Goal: Task Accomplishment & Management: Complete application form

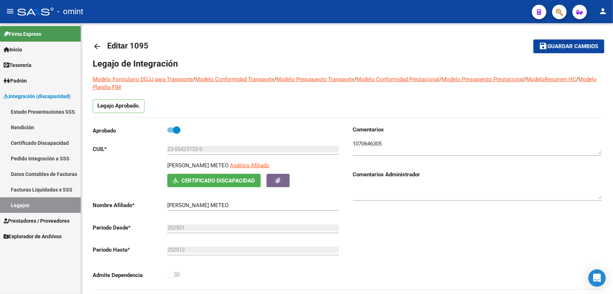
scroll to position [31, 0]
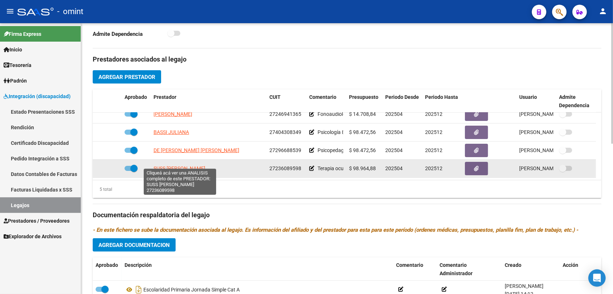
click at [189, 166] on span "SUSS [PERSON_NAME]" at bounding box center [180, 169] width 52 height 6
type textarea "27236089598"
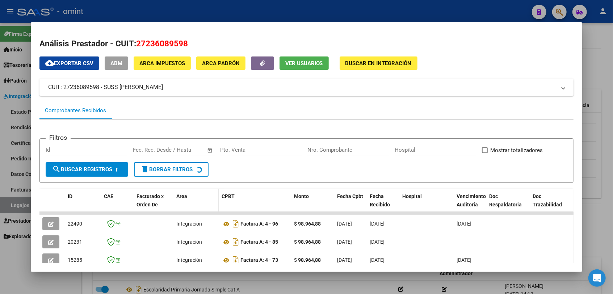
scroll to position [80, 0]
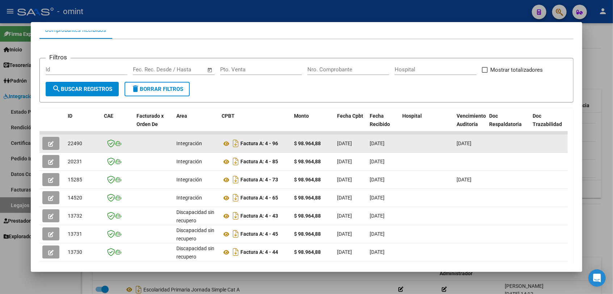
click at [40, 146] on datatable-body-cell at bounding box center [51, 144] width 25 height 18
click at [48, 145] on icon "button" at bounding box center [50, 143] width 5 height 5
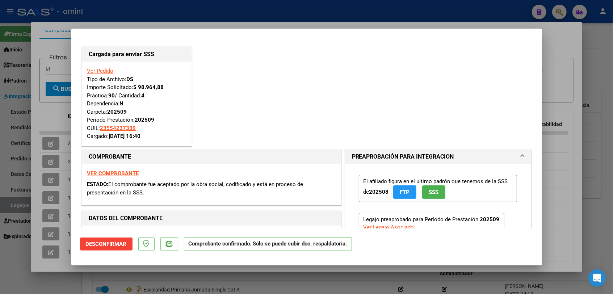
click at [14, 257] on div at bounding box center [306, 147] width 613 height 294
type input "$ 0,00"
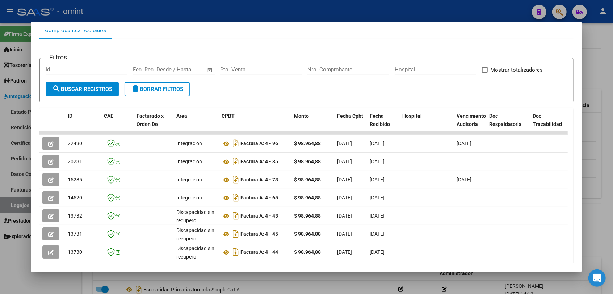
click at [17, 264] on div at bounding box center [306, 147] width 613 height 294
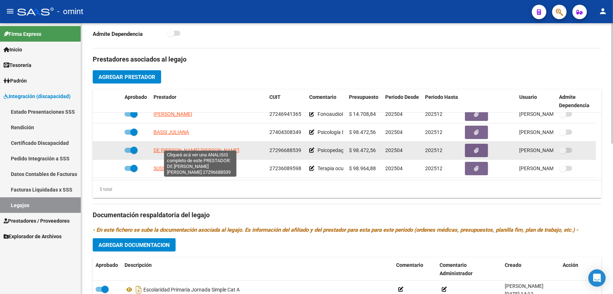
click at [197, 147] on span "DE [PERSON_NAME] [PERSON_NAME]" at bounding box center [197, 150] width 86 height 6
type textarea "27296688539"
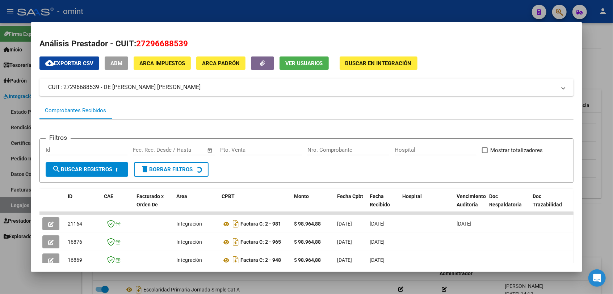
scroll to position [46, 0]
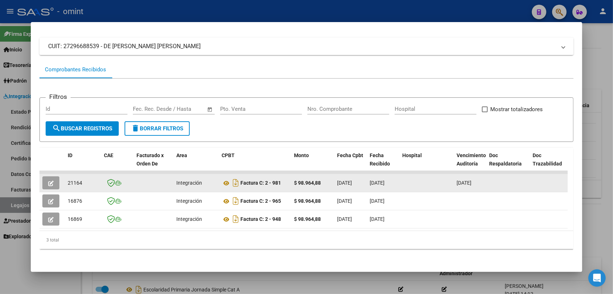
click at [55, 179] on button "button" at bounding box center [50, 182] width 17 height 13
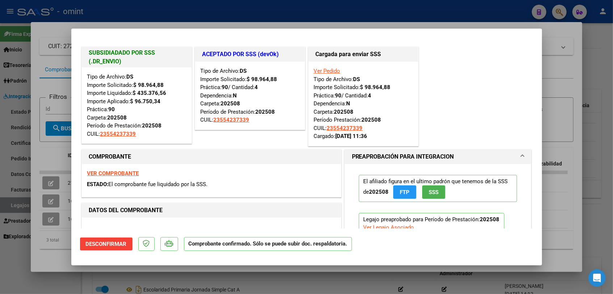
click at [15, 247] on div at bounding box center [306, 147] width 613 height 294
type input "$ 0,00"
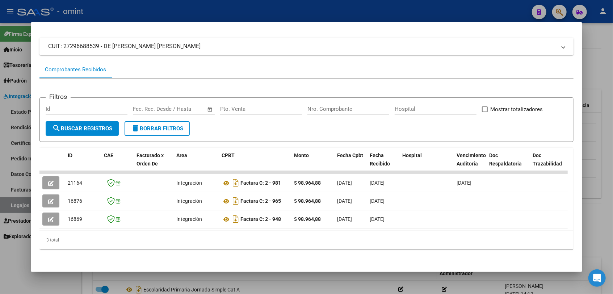
click at [15, 247] on div at bounding box center [306, 147] width 613 height 294
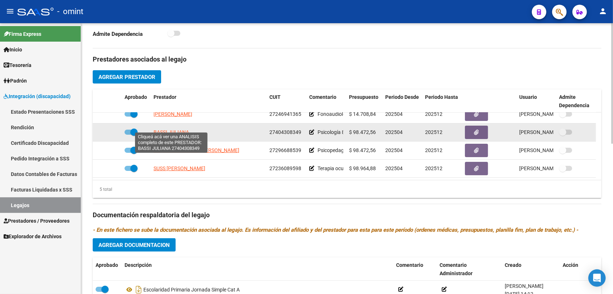
click at [178, 129] on span "BASSI JULIANA" at bounding box center [172, 132] width 36 height 6
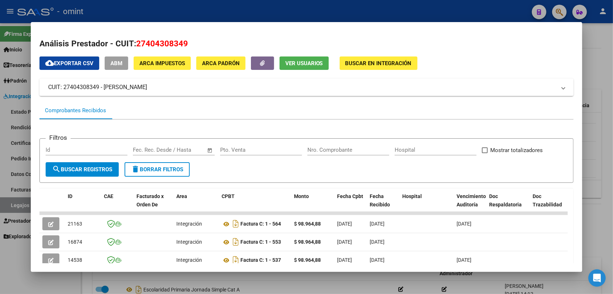
click at [33, 277] on div at bounding box center [306, 147] width 613 height 294
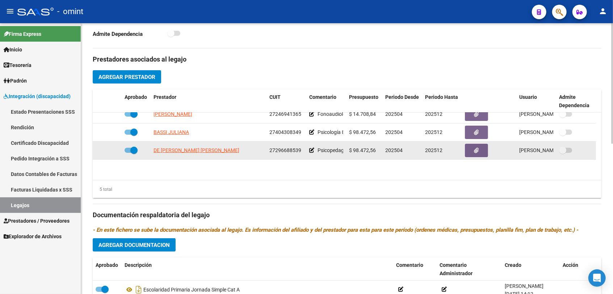
scroll to position [0, 0]
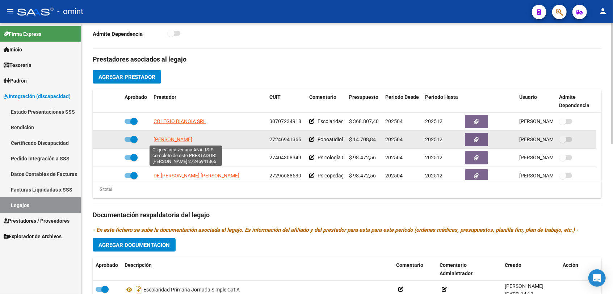
click at [187, 141] on span "[PERSON_NAME]" at bounding box center [173, 140] width 39 height 6
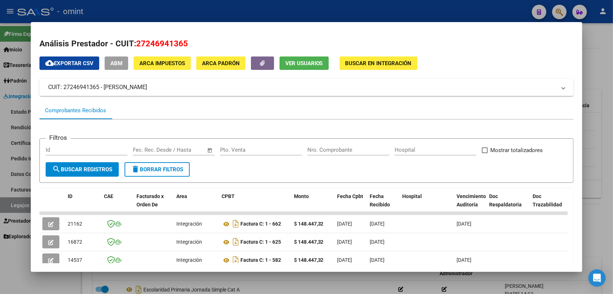
click at [14, 266] on div at bounding box center [306, 147] width 613 height 294
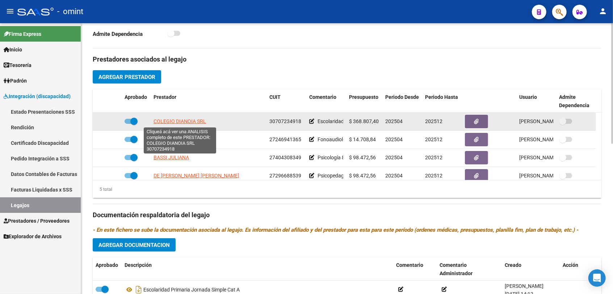
click at [189, 121] on span "COLEGIO DIANOIA SRL" at bounding box center [180, 121] width 53 height 6
type textarea "30707234918"
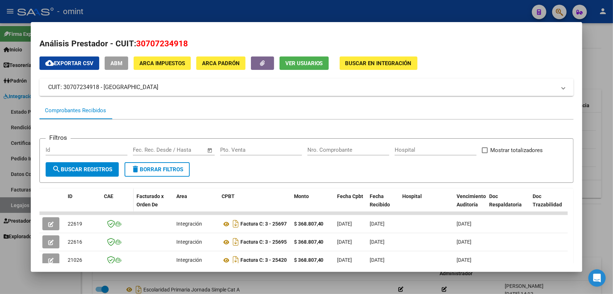
scroll to position [40, 0]
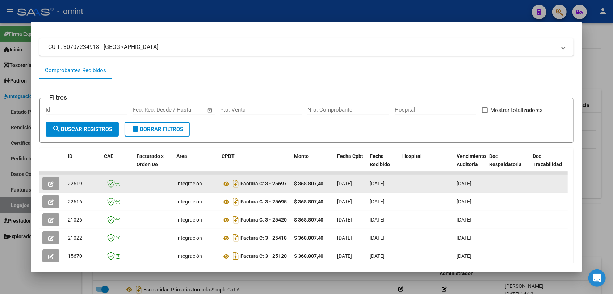
click at [41, 184] on datatable-body-cell at bounding box center [51, 184] width 25 height 18
click at [45, 183] on button "button" at bounding box center [50, 183] width 17 height 13
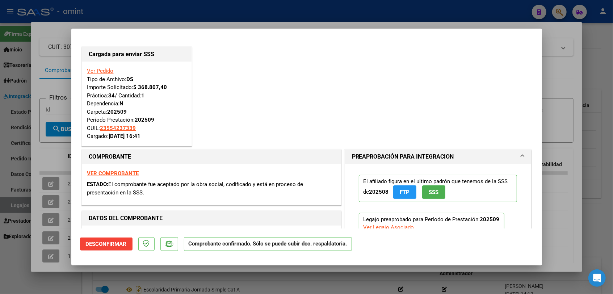
click at [19, 243] on div at bounding box center [306, 147] width 613 height 294
type input "$ 0,00"
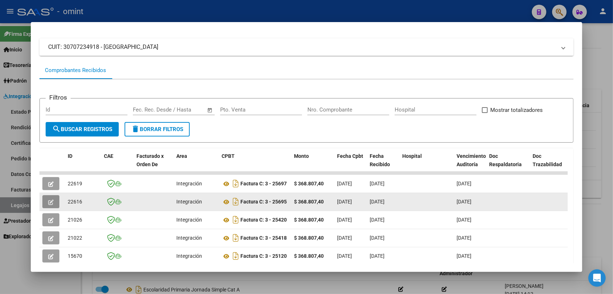
click at [48, 200] on icon "button" at bounding box center [50, 202] width 5 height 5
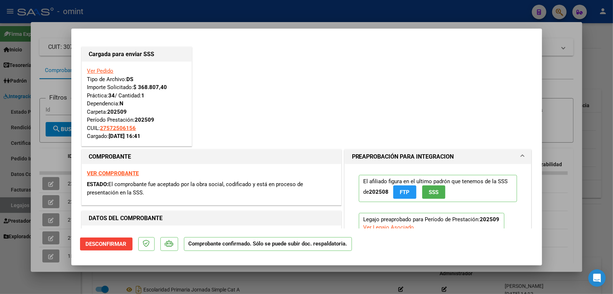
click at [24, 264] on div at bounding box center [306, 147] width 613 height 294
type input "$ 0,00"
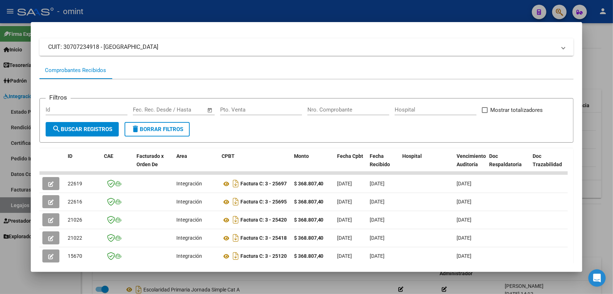
click at [24, 264] on div at bounding box center [306, 147] width 613 height 294
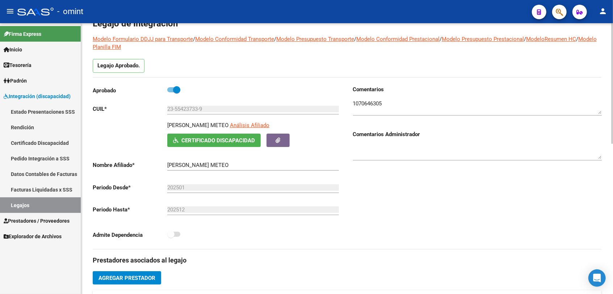
scroll to position [0, 0]
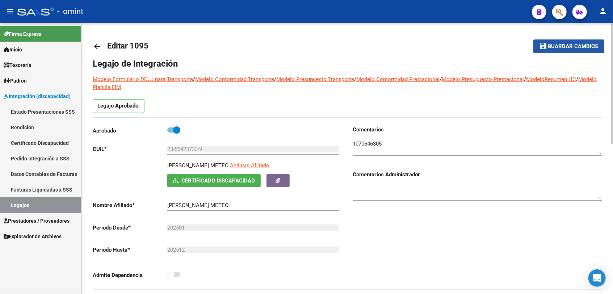
click at [565, 46] on span "Guardar cambios" at bounding box center [573, 46] width 51 height 7
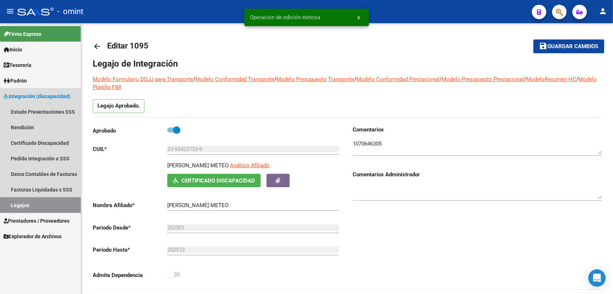
click at [32, 201] on link "Legajos" at bounding box center [40, 205] width 81 height 16
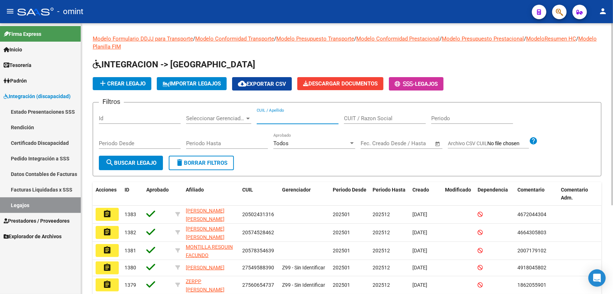
click at [315, 119] on input "CUIL / Apellido" at bounding box center [298, 118] width 82 height 7
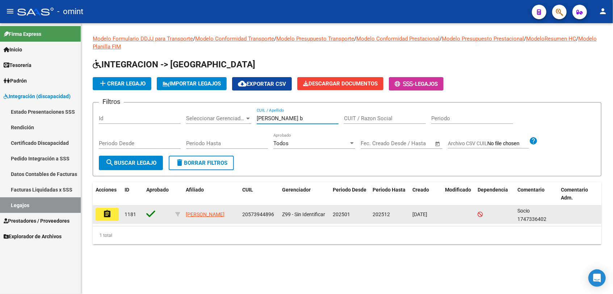
type input "[PERSON_NAME] b"
click at [110, 214] on mat-icon "assignment" at bounding box center [107, 214] width 9 height 9
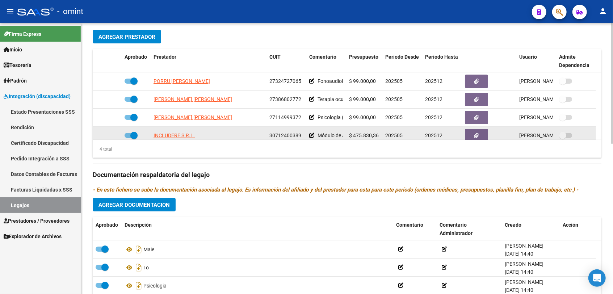
scroll to position [241, 0]
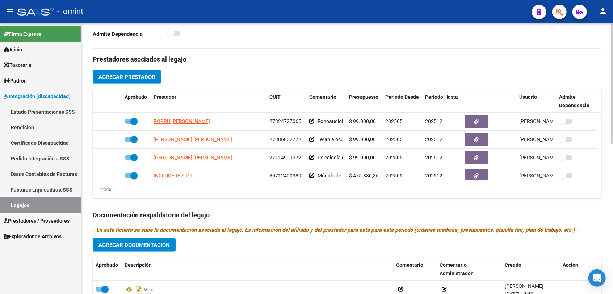
click at [157, 245] on span "Agregar Documentacion" at bounding box center [134, 245] width 71 height 7
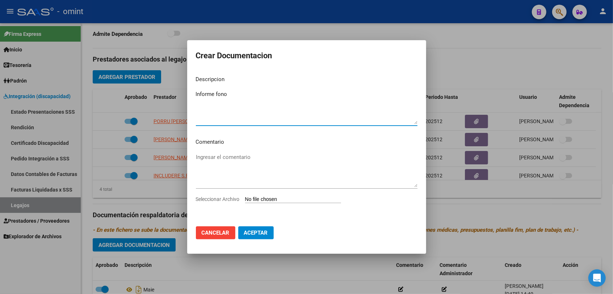
type textarea "Informe fono"
click at [202, 199] on span "Seleccionar Archivo" at bounding box center [218, 199] width 44 height 6
click at [245, 199] on input "Seleccionar Archivo" at bounding box center [293, 199] width 96 height 7
type input "C:\fakepath\INFORME HOJA 2 - TO.jpg"
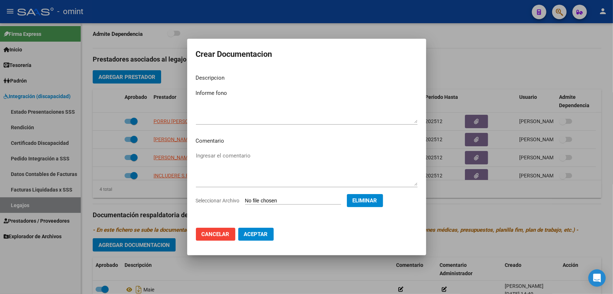
click at [222, 200] on span "Seleccionar Archivo" at bounding box center [218, 201] width 44 height 6
click at [377, 199] on span "Eliminar" at bounding box center [365, 200] width 25 height 7
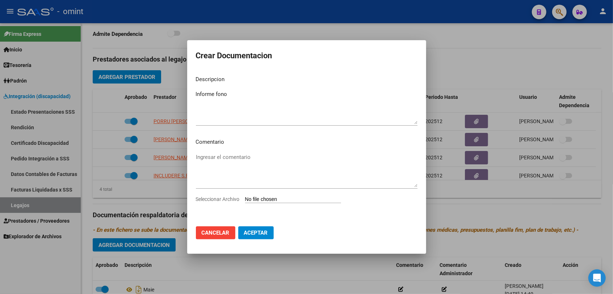
click at [228, 200] on span "Seleccionar Archivo" at bounding box center [218, 199] width 44 height 6
click at [245, 200] on input "Seleccionar Archivo" at bounding box center [293, 199] width 96 height 7
type input "C:\fakepath\FONO INFORME.jpg"
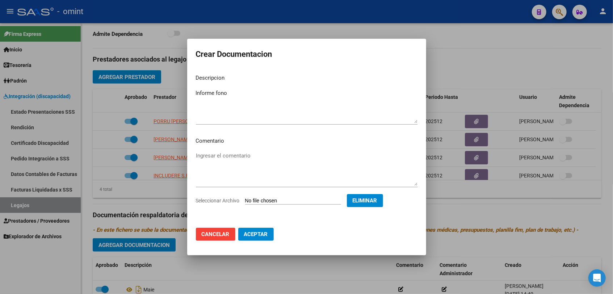
click at [261, 237] on span "Aceptar" at bounding box center [256, 234] width 24 height 7
checkbox input "false"
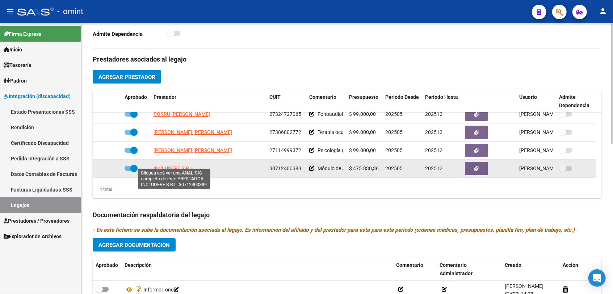
click at [165, 166] on span "INCLUDERE S.R.L." at bounding box center [174, 169] width 41 height 6
type textarea "30712400389"
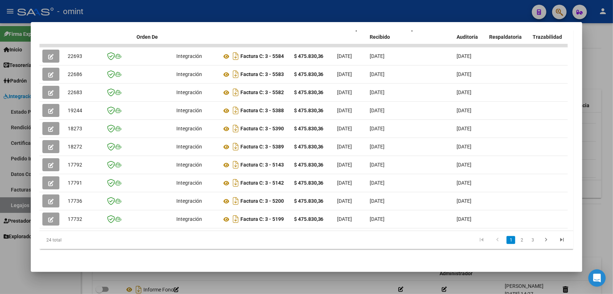
scroll to position [128, 0]
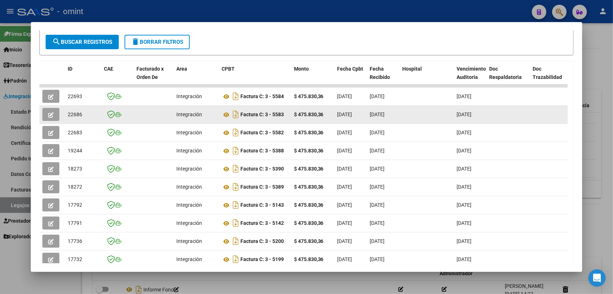
click at [55, 118] on button "button" at bounding box center [50, 114] width 17 height 13
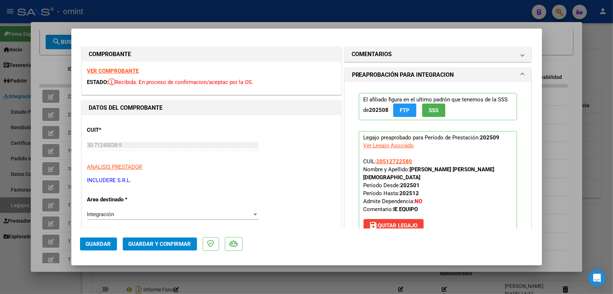
click at [124, 71] on strong "VER COMPROBANTE" at bounding box center [113, 71] width 52 height 7
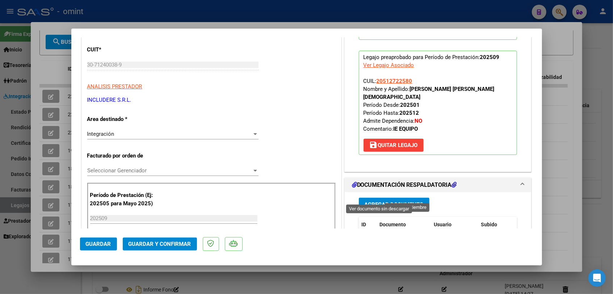
scroll to position [121, 0]
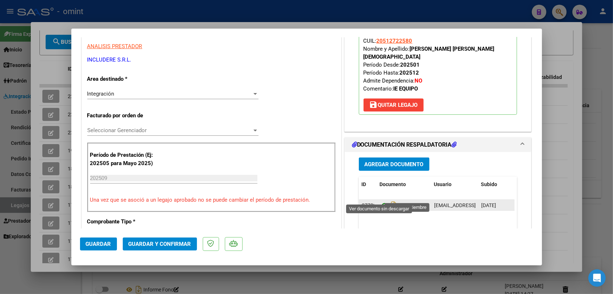
click at [380, 201] on icon at bounding box center [384, 205] width 9 height 9
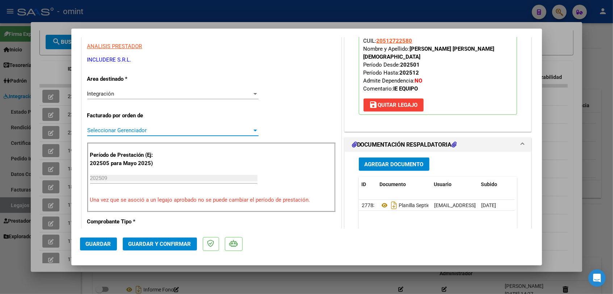
click at [146, 130] on span "Seleccionar Gerenciador" at bounding box center [169, 130] width 165 height 7
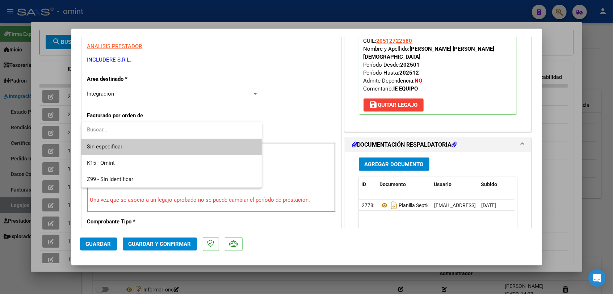
click at [145, 147] on span "Sin especificar" at bounding box center [171, 147] width 169 height 16
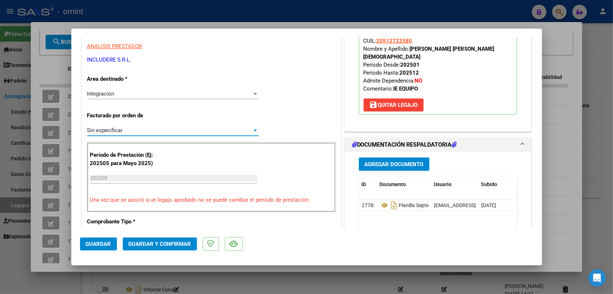
click at [156, 245] on span "Guardar y Confirmar" at bounding box center [160, 244] width 63 height 7
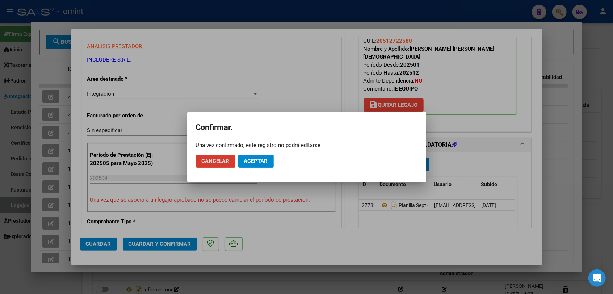
click at [254, 163] on span "Aceptar" at bounding box center [256, 161] width 24 height 7
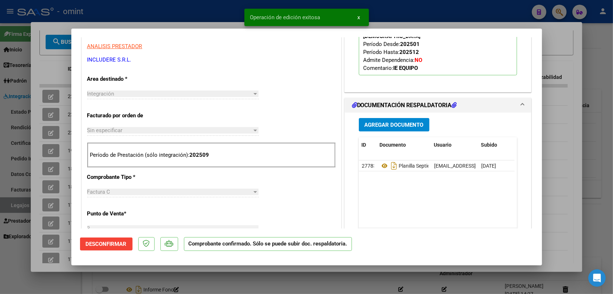
click at [206, 280] on div at bounding box center [306, 147] width 613 height 294
type input "$ 0,00"
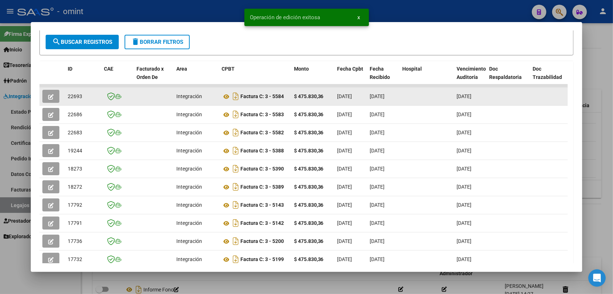
click at [51, 100] on button "button" at bounding box center [50, 96] width 17 height 13
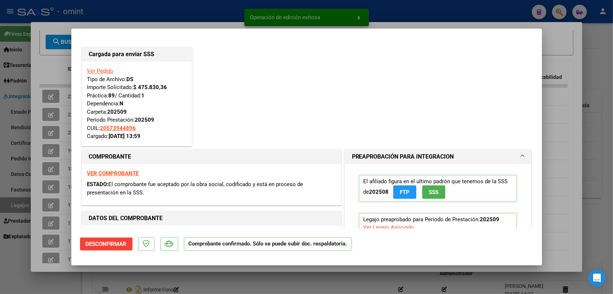
click at [45, 115] on div at bounding box center [306, 147] width 613 height 294
type input "$ 0,00"
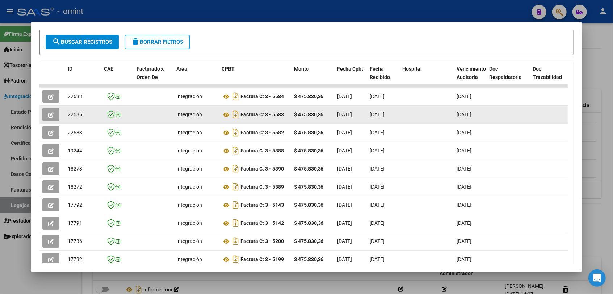
click at [45, 115] on button "button" at bounding box center [50, 114] width 17 height 13
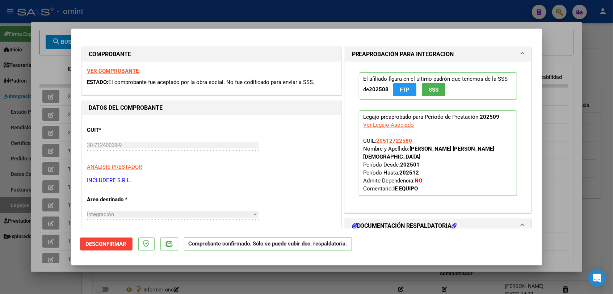
click at [115, 72] on strong "VER COMPROBANTE" at bounding box center [113, 71] width 52 height 7
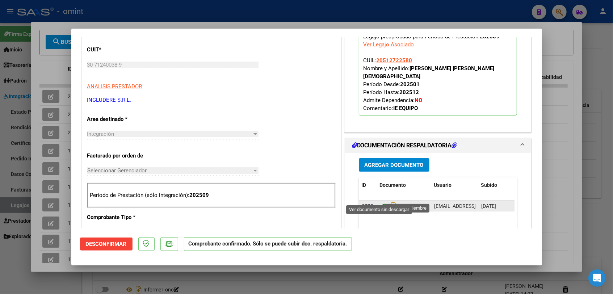
click at [380, 202] on icon at bounding box center [384, 206] width 9 height 9
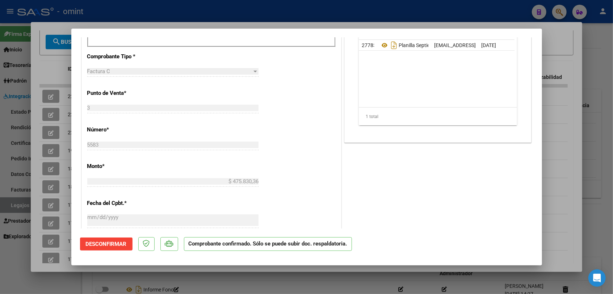
scroll to position [322, 0]
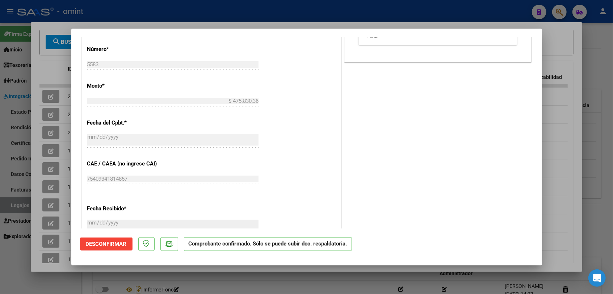
click at [162, 275] on div at bounding box center [306, 147] width 613 height 294
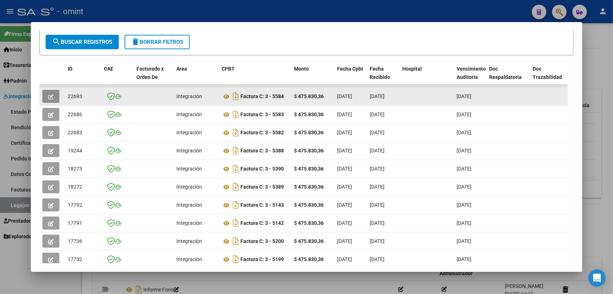
click at [49, 93] on span "button" at bounding box center [50, 96] width 5 height 7
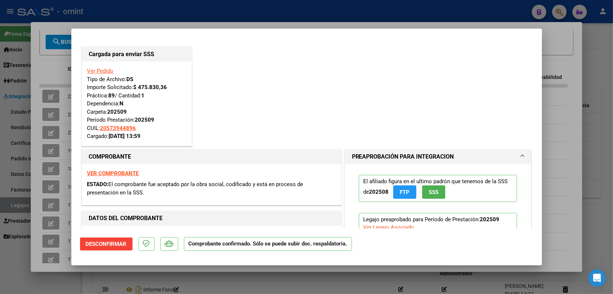
scroll to position [121, 0]
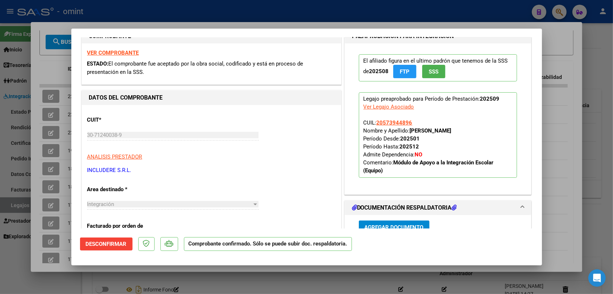
click at [292, 282] on div at bounding box center [306, 147] width 613 height 294
type input "$ 0,00"
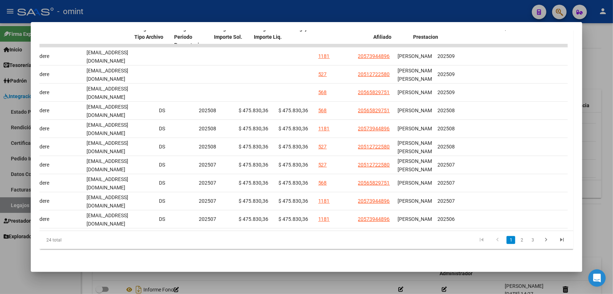
scroll to position [0, 897]
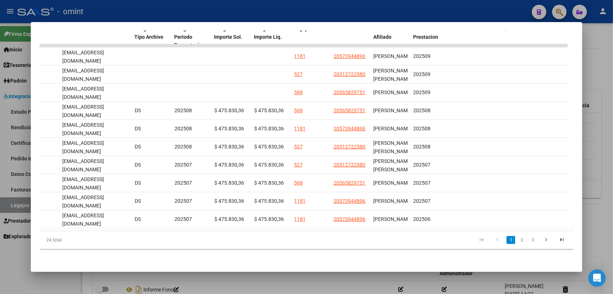
click at [389, 273] on div at bounding box center [306, 147] width 613 height 294
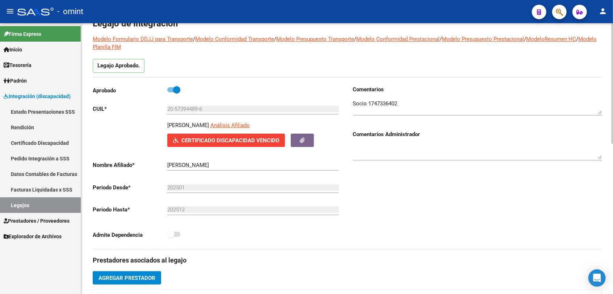
scroll to position [0, 0]
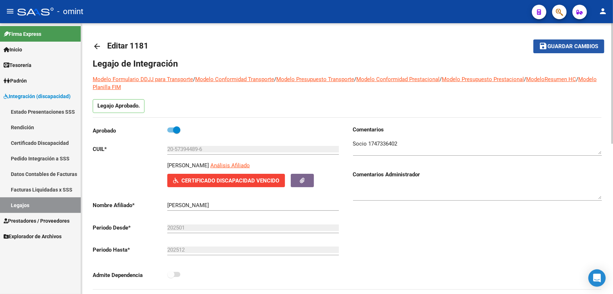
click at [568, 41] on button "save Guardar cambios" at bounding box center [569, 45] width 71 height 13
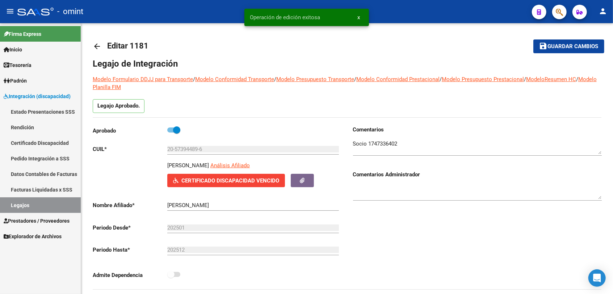
click at [37, 207] on link "Legajos" at bounding box center [40, 205] width 81 height 16
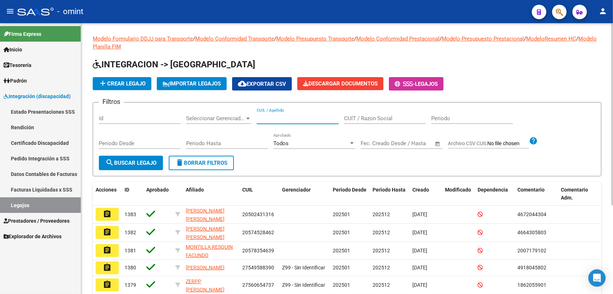
click at [278, 121] on input "CUIL / Apellido" at bounding box center [298, 118] width 82 height 7
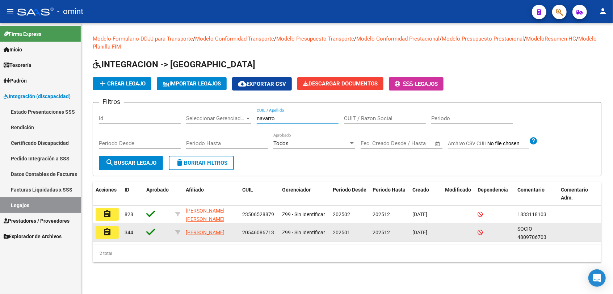
type input "navarro"
click at [108, 231] on mat-icon "assignment" at bounding box center [107, 232] width 9 height 9
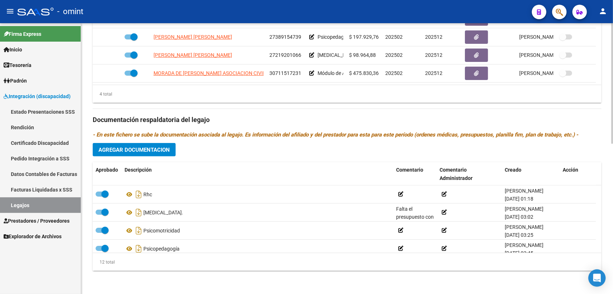
scroll to position [256, 0]
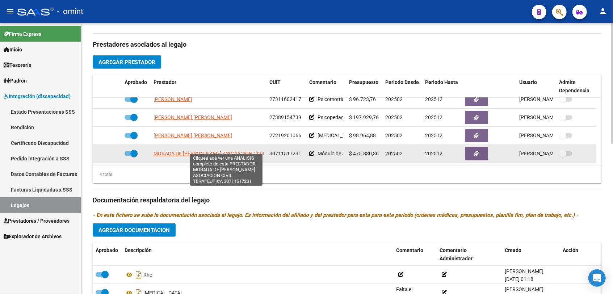
click at [199, 151] on span "MORADA DE [PERSON_NAME] ASOCIACION CIVIL TERAPEUTICA" at bounding box center [227, 154] width 146 height 6
type textarea "30711517231"
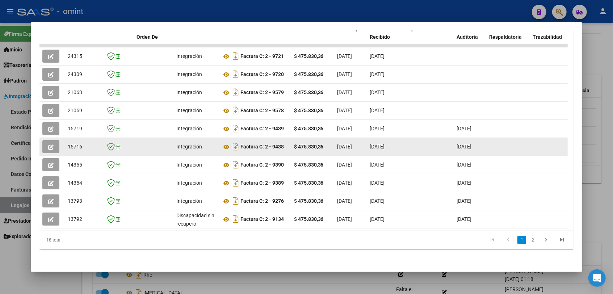
scroll to position [52, 0]
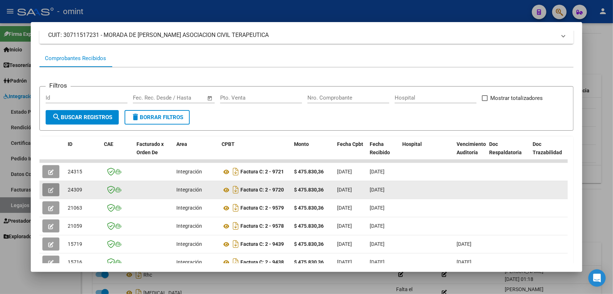
click at [45, 191] on button "button" at bounding box center [50, 189] width 17 height 13
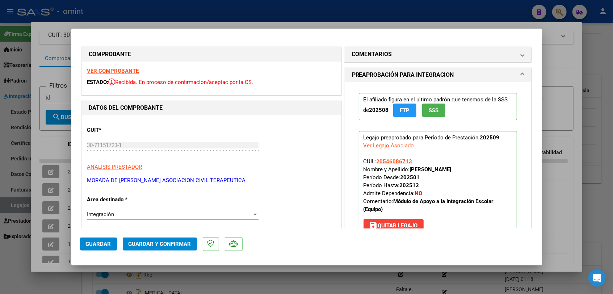
click at [126, 72] on strong "VER COMPROBANTE" at bounding box center [113, 71] width 52 height 7
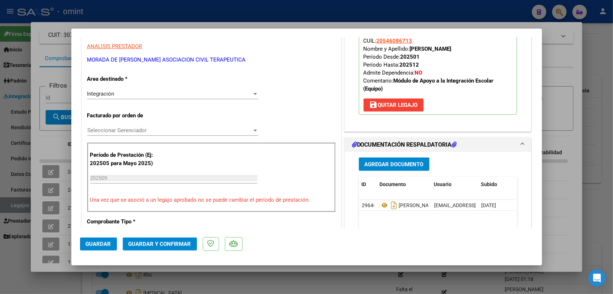
click at [141, 127] on span "Seleccionar Gerenciador" at bounding box center [169, 130] width 165 height 7
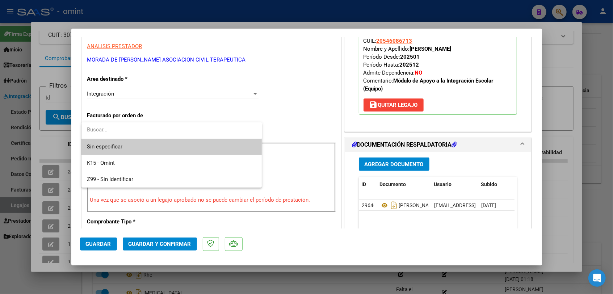
click at [139, 140] on span "Sin especificar" at bounding box center [171, 147] width 169 height 16
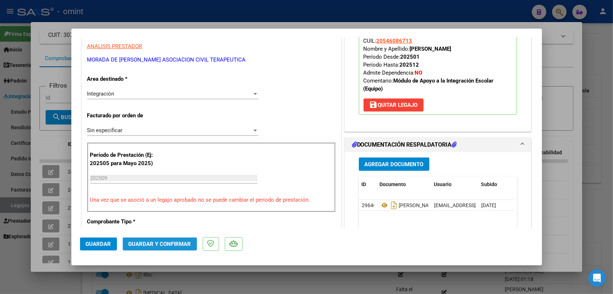
click at [174, 243] on span "Guardar y Confirmar" at bounding box center [160, 244] width 63 height 7
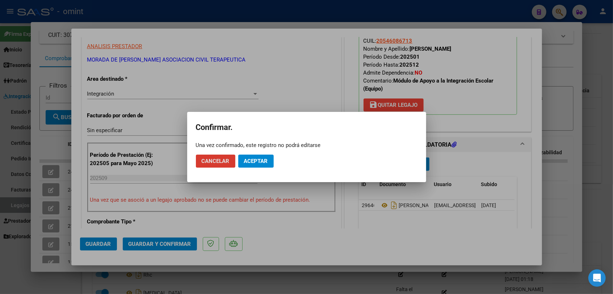
click at [251, 158] on span "Aceptar" at bounding box center [256, 161] width 24 height 7
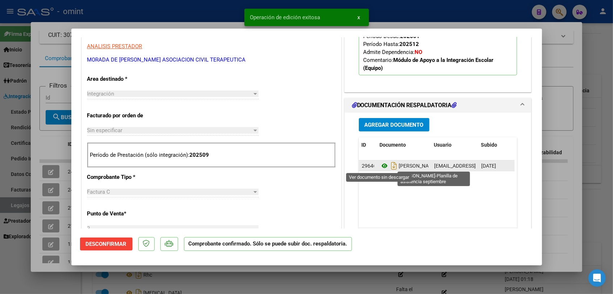
click at [381, 166] on icon at bounding box center [384, 166] width 9 height 9
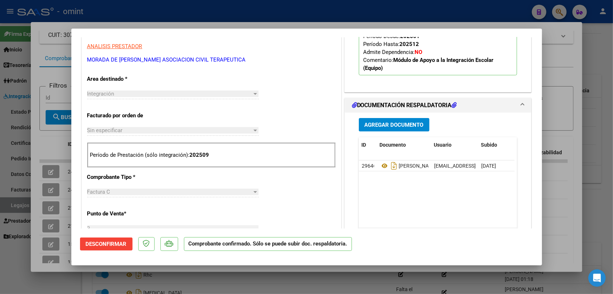
click at [191, 283] on div at bounding box center [306, 147] width 613 height 294
type input "$ 0,00"
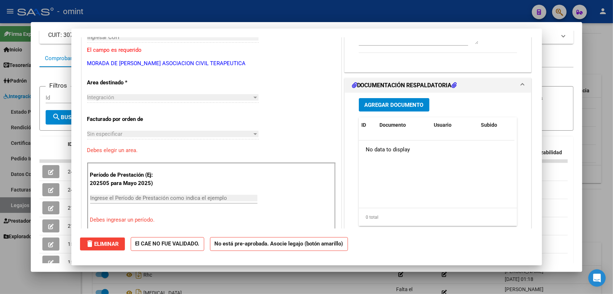
scroll to position [0, 0]
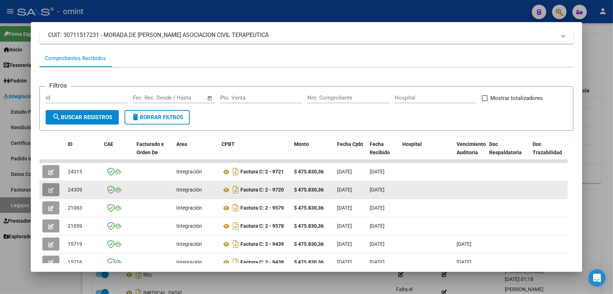
click at [49, 189] on icon "button" at bounding box center [50, 190] width 5 height 5
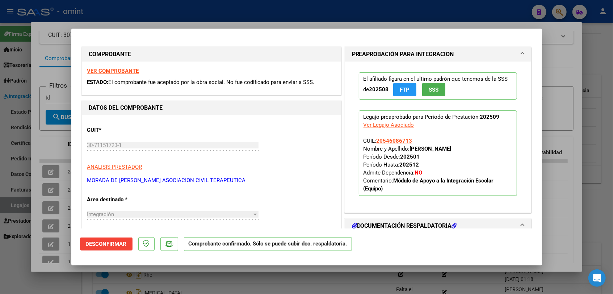
scroll to position [80, 0]
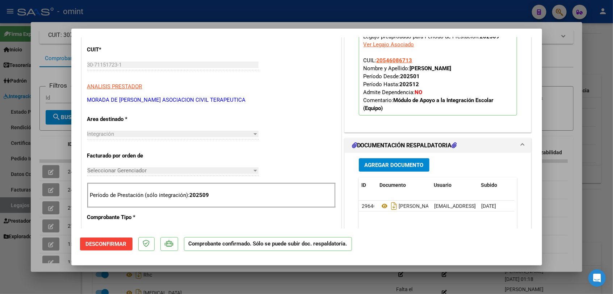
click at [255, 284] on div at bounding box center [306, 147] width 613 height 294
type input "$ 0,00"
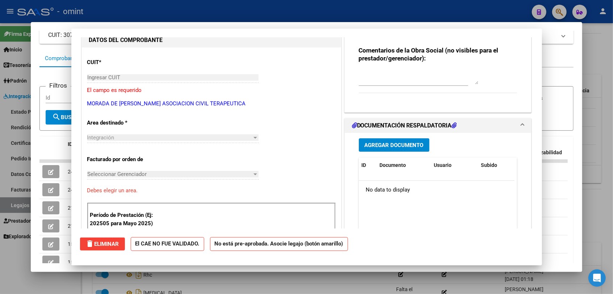
scroll to position [0, 0]
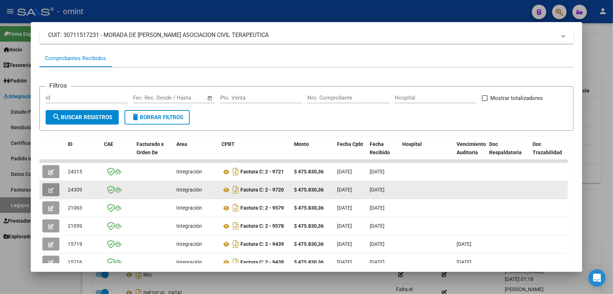
click at [52, 184] on button "button" at bounding box center [50, 189] width 17 height 13
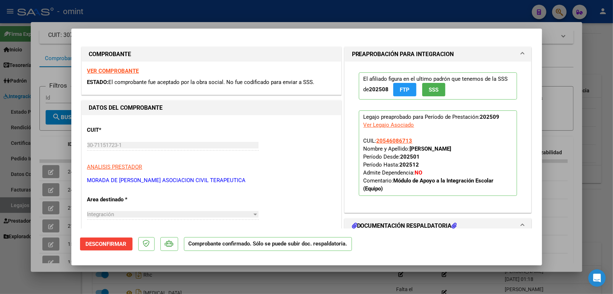
click at [28, 191] on div at bounding box center [306, 147] width 613 height 294
type input "$ 0,00"
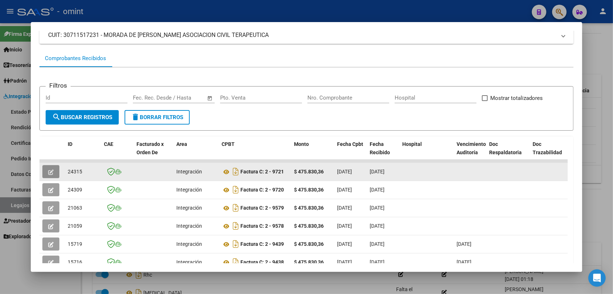
click at [52, 172] on icon "button" at bounding box center [50, 172] width 5 height 5
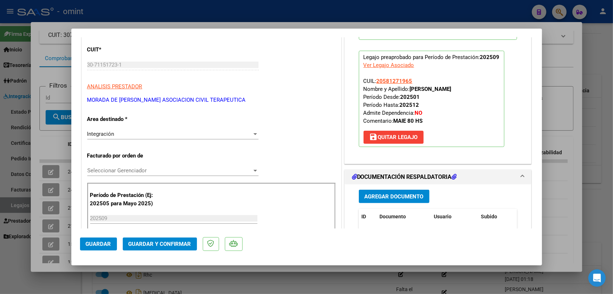
scroll to position [121, 0]
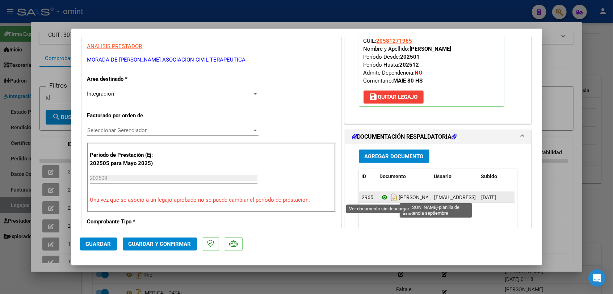
click at [380, 198] on icon at bounding box center [384, 197] width 9 height 9
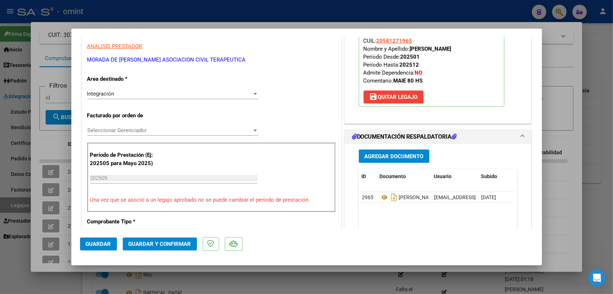
scroll to position [0, 0]
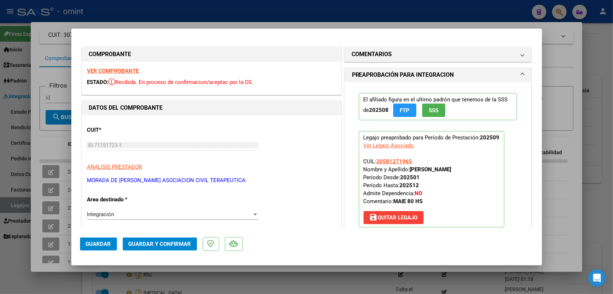
click at [118, 72] on strong "VER COMPROBANTE" at bounding box center [113, 71] width 52 height 7
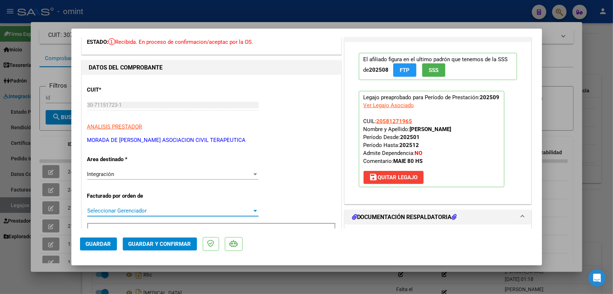
click at [139, 211] on span "Seleccionar Gerenciador" at bounding box center [169, 211] width 165 height 7
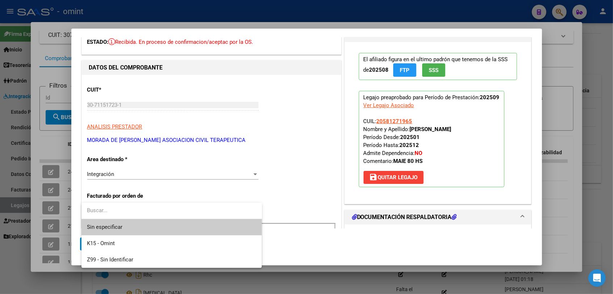
click at [130, 224] on span "Sin especificar" at bounding box center [171, 227] width 169 height 16
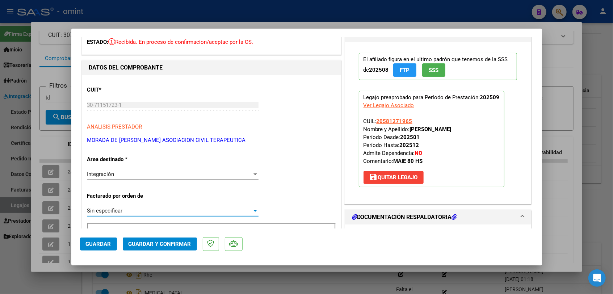
click at [138, 242] on span "Guardar y Confirmar" at bounding box center [160, 244] width 63 height 7
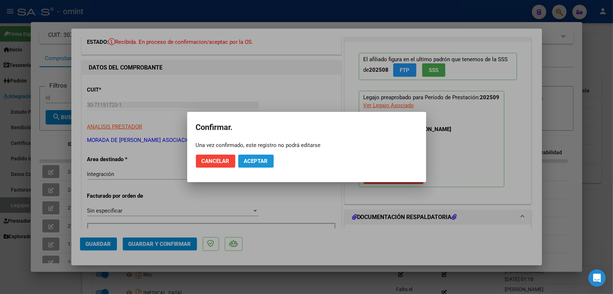
click at [258, 162] on span "Aceptar" at bounding box center [256, 161] width 24 height 7
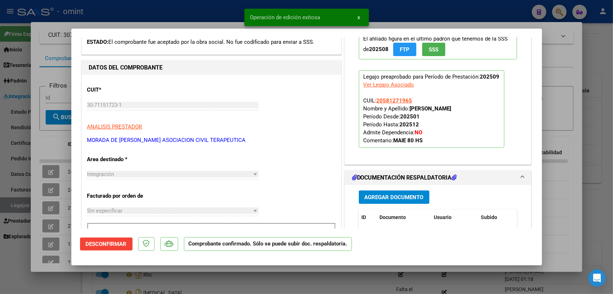
click at [226, 281] on div at bounding box center [306, 147] width 613 height 294
type input "$ 0,00"
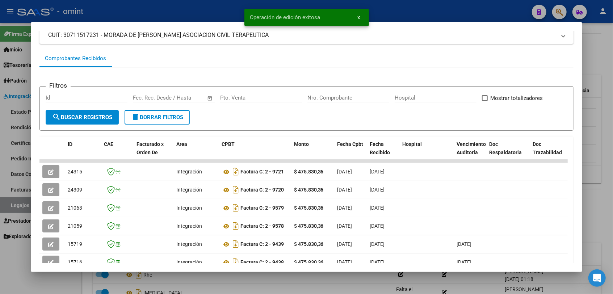
click at [226, 281] on div at bounding box center [306, 147] width 613 height 294
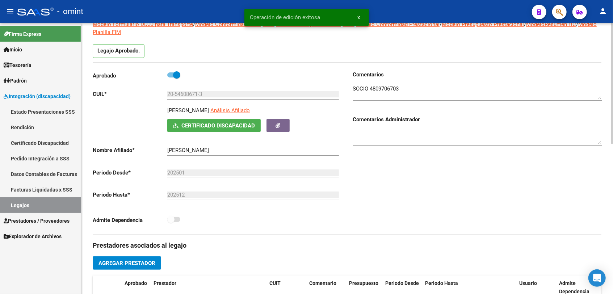
scroll to position [14, 0]
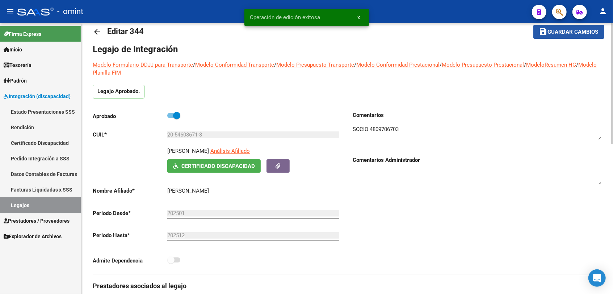
click at [553, 36] on button "save Guardar cambios" at bounding box center [569, 31] width 71 height 13
click at [36, 206] on link "Legajos" at bounding box center [40, 205] width 81 height 16
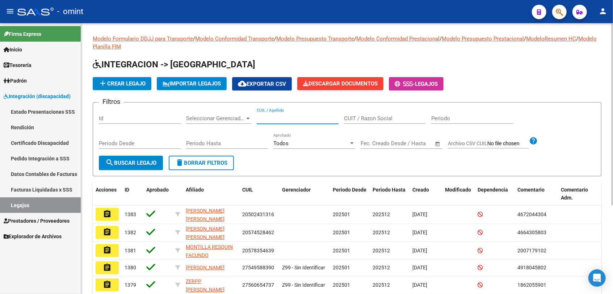
click at [294, 118] on input "CUIL / Apellido" at bounding box center [298, 118] width 82 height 7
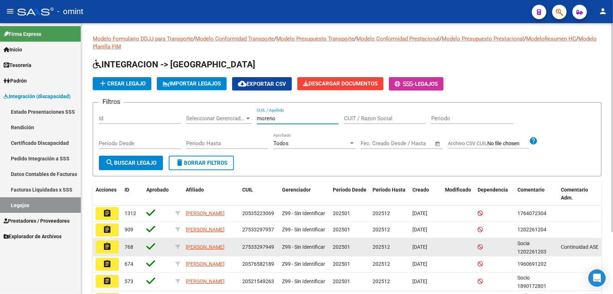
scroll to position [40, 0]
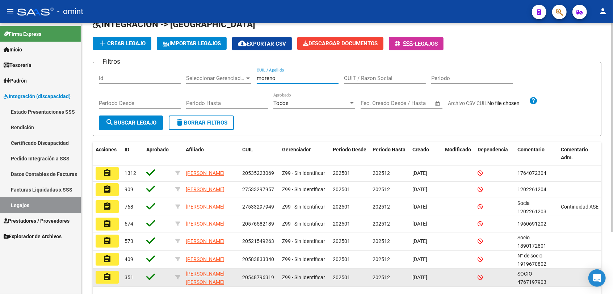
type input "moreno"
click at [113, 277] on button "assignment" at bounding box center [107, 277] width 23 height 13
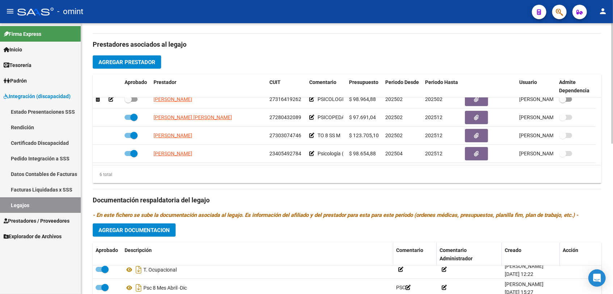
scroll to position [9, 0]
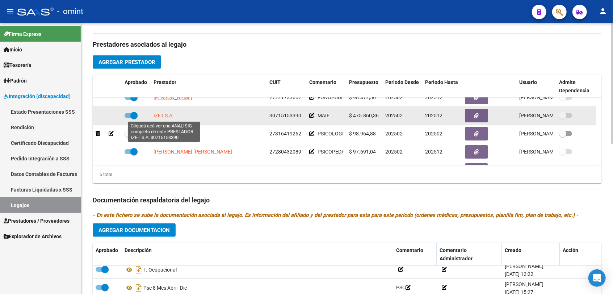
click at [162, 114] on span "IZET S.A." at bounding box center [164, 116] width 20 height 6
type textarea "30715153390"
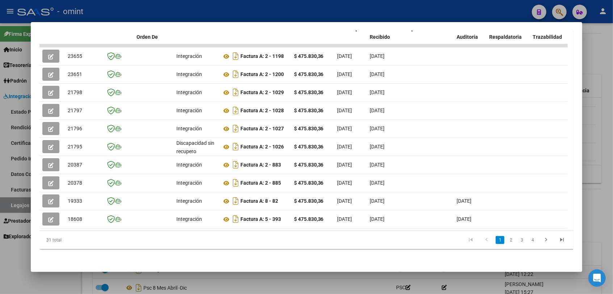
scroll to position [52, 0]
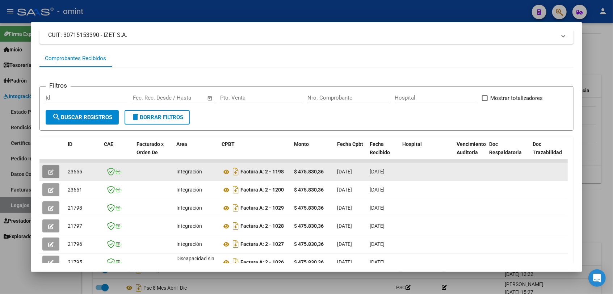
click at [46, 174] on button "button" at bounding box center [50, 171] width 17 height 13
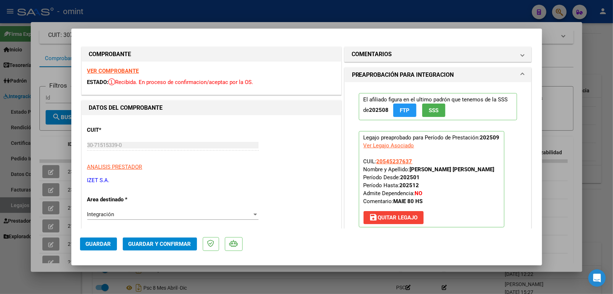
click at [124, 69] on strong "VER COMPROBANTE" at bounding box center [113, 71] width 52 height 7
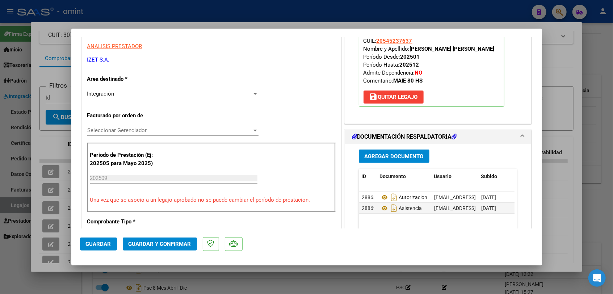
scroll to position [161, 0]
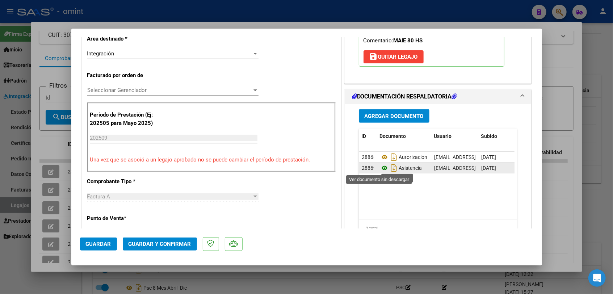
click at [381, 167] on icon at bounding box center [384, 168] width 9 height 9
click at [137, 89] on span "Seleccionar Gerenciador" at bounding box center [169, 90] width 165 height 7
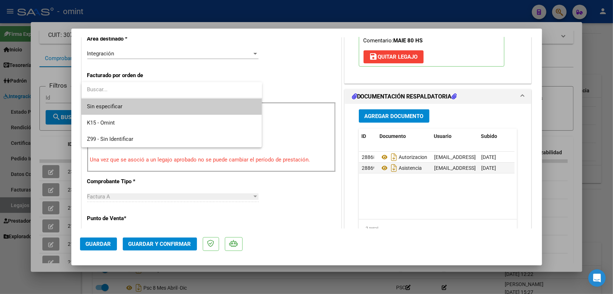
click at [133, 107] on span "Sin especificar" at bounding box center [171, 107] width 169 height 16
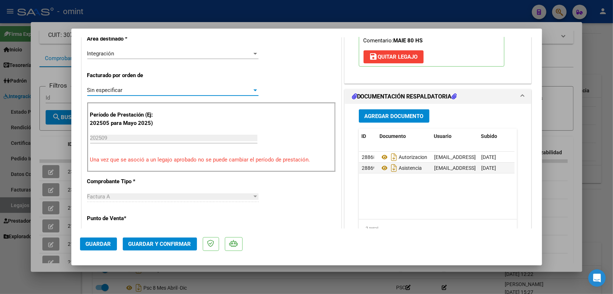
click at [165, 243] on span "Guardar y Confirmar" at bounding box center [160, 244] width 63 height 7
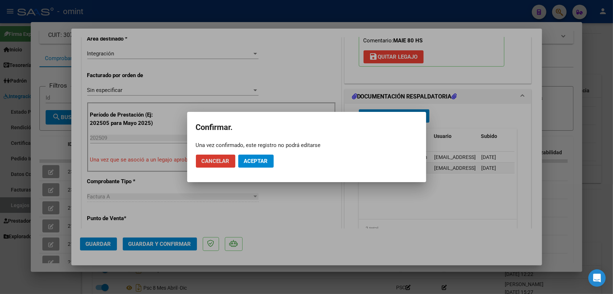
click at [257, 163] on span "Aceptar" at bounding box center [256, 161] width 24 height 7
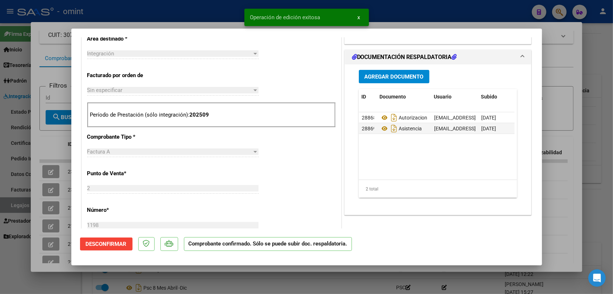
click at [242, 272] on div at bounding box center [306, 147] width 613 height 294
type input "$ 0,00"
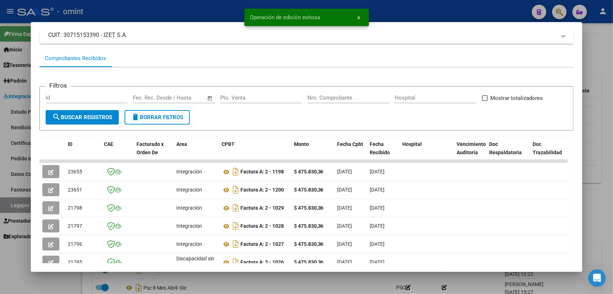
click at [245, 277] on div at bounding box center [306, 147] width 613 height 294
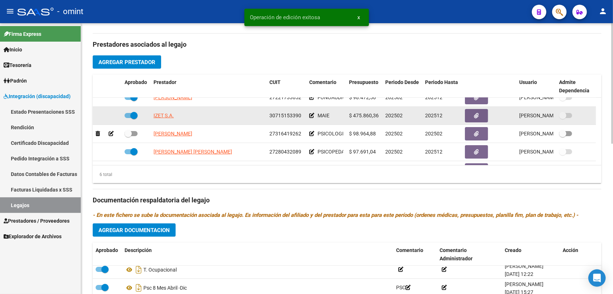
click at [133, 117] on span at bounding box center [133, 115] width 7 height 7
click at [128, 118] on input "checkbox" at bounding box center [128, 118] width 0 height 0
checkbox input "false"
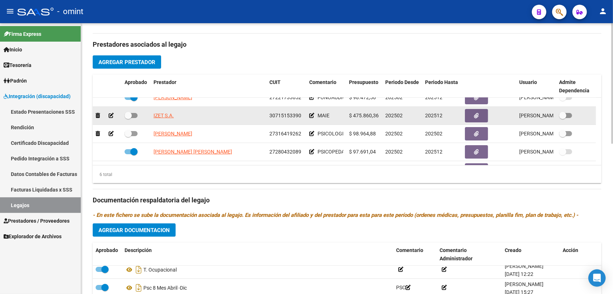
click at [110, 116] on icon at bounding box center [111, 115] width 5 height 5
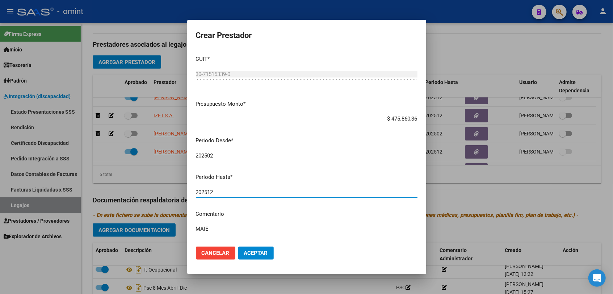
click at [234, 193] on input "202512" at bounding box center [307, 192] width 222 height 7
type input "202508"
click at [261, 260] on mat-dialog-actions "Cancelar Aceptar" at bounding box center [307, 253] width 222 height 25
click at [261, 253] on span "Aceptar" at bounding box center [256, 253] width 24 height 7
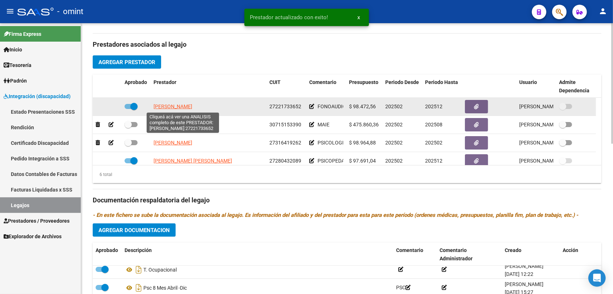
click at [189, 105] on span "[PERSON_NAME]" at bounding box center [173, 107] width 39 height 6
type textarea "27221733652"
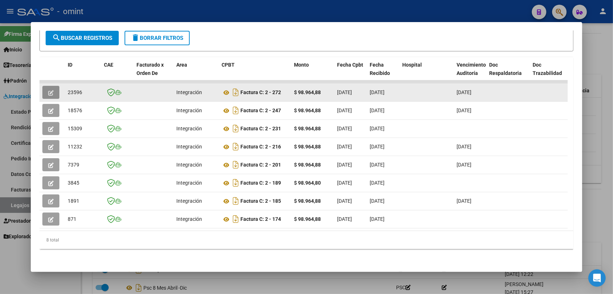
click at [43, 88] on button "button" at bounding box center [50, 92] width 17 height 13
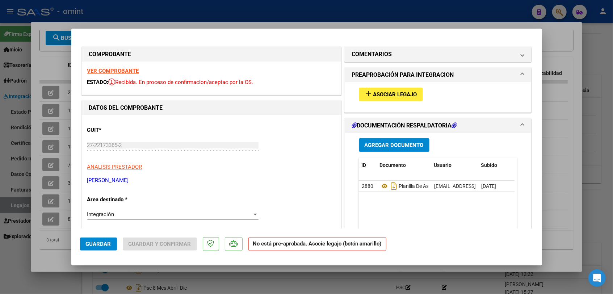
click at [103, 70] on strong "VER COMPROBANTE" at bounding box center [113, 71] width 52 height 7
click at [391, 98] on span "Asociar Legajo" at bounding box center [395, 94] width 44 height 7
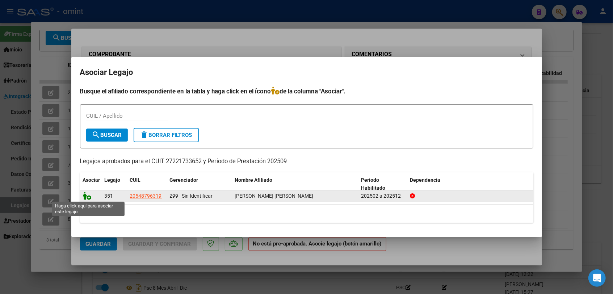
click at [86, 197] on icon at bounding box center [87, 196] width 9 height 8
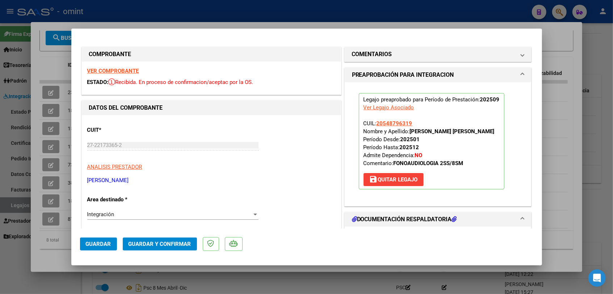
scroll to position [80, 0]
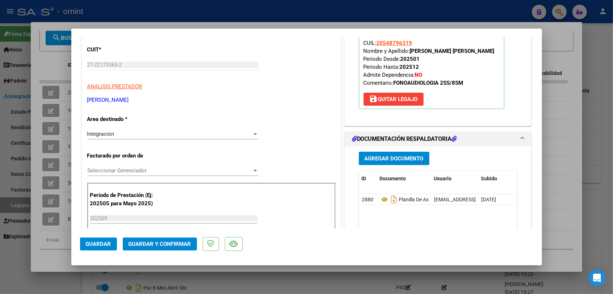
click at [126, 169] on span "Seleccionar Gerenciador" at bounding box center [169, 170] width 165 height 7
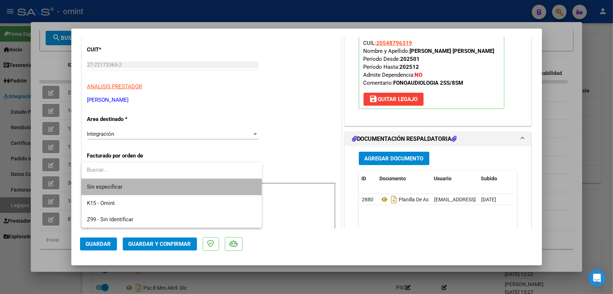
click at [129, 185] on span "Sin especificar" at bounding box center [171, 187] width 169 height 16
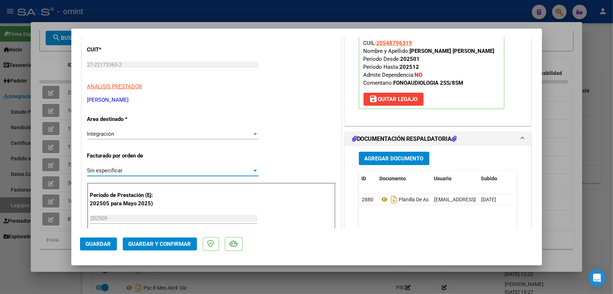
scroll to position [121, 0]
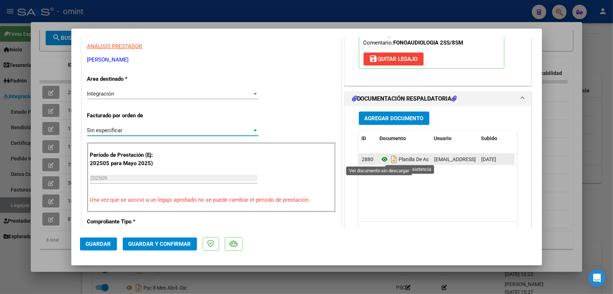
click at [382, 162] on icon at bounding box center [384, 159] width 9 height 9
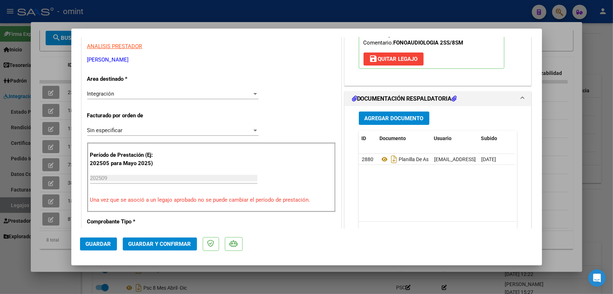
click at [151, 243] on span "Guardar y Confirmar" at bounding box center [160, 244] width 63 height 7
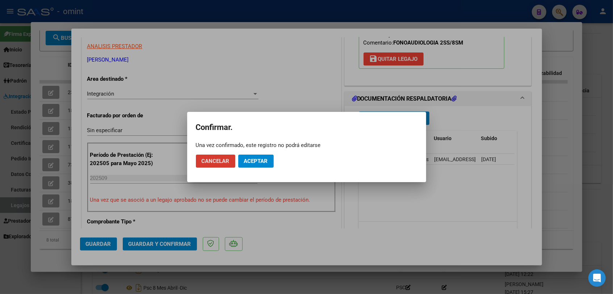
click at [256, 156] on button "Aceptar" at bounding box center [256, 161] width 36 height 13
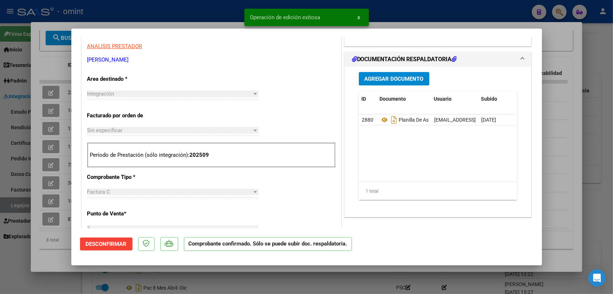
click at [227, 276] on div at bounding box center [306, 147] width 613 height 294
type input "$ 0,00"
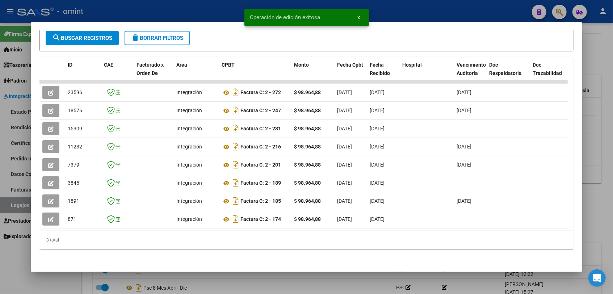
click at [220, 286] on div at bounding box center [306, 147] width 613 height 294
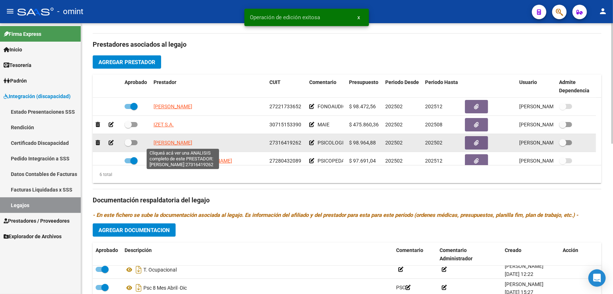
scroll to position [40, 0]
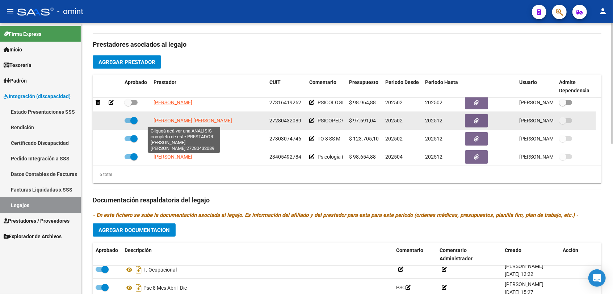
click at [175, 124] on span "[PERSON_NAME] [PERSON_NAME]" at bounding box center [193, 121] width 79 height 6
type textarea "27280432089"
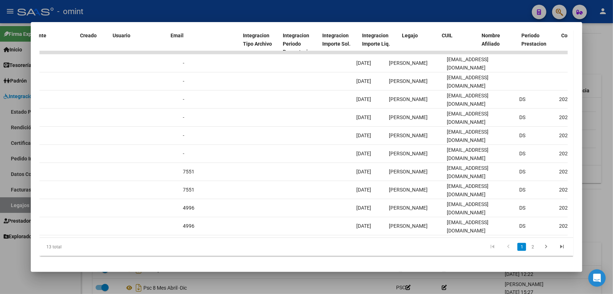
scroll to position [0, 0]
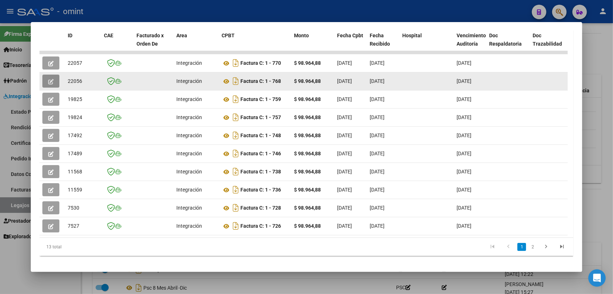
click at [47, 82] on button "button" at bounding box center [50, 81] width 17 height 13
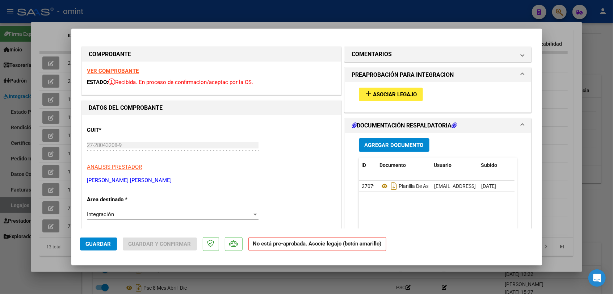
click at [116, 72] on strong "VER COMPROBANTE" at bounding box center [113, 71] width 52 height 7
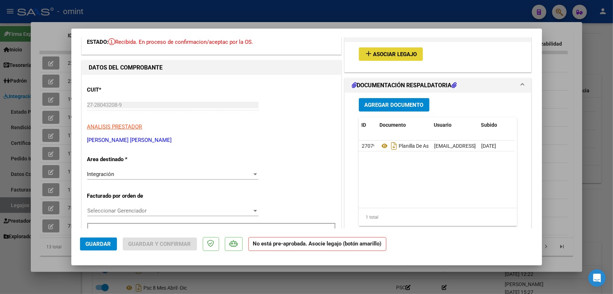
click at [385, 54] on span "Asociar Legajo" at bounding box center [395, 54] width 44 height 7
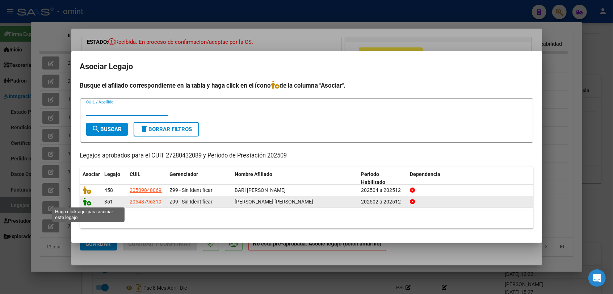
click at [90, 202] on icon at bounding box center [87, 202] width 9 height 8
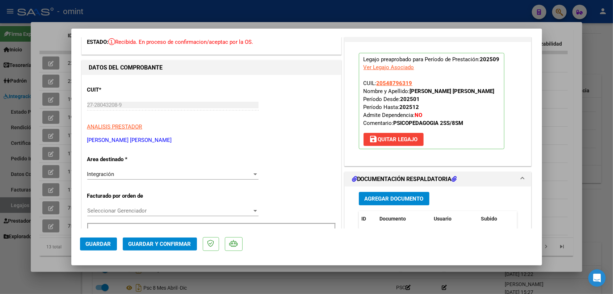
scroll to position [121, 0]
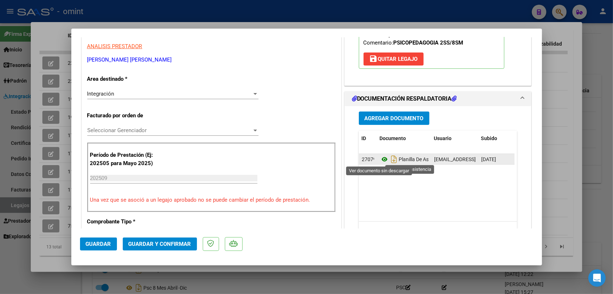
click at [383, 160] on icon at bounding box center [384, 159] width 9 height 9
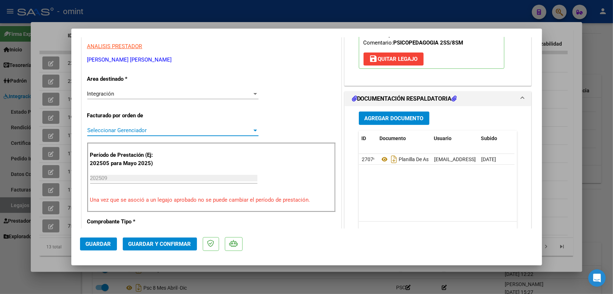
click at [129, 129] on span "Seleccionar Gerenciador" at bounding box center [169, 130] width 165 height 7
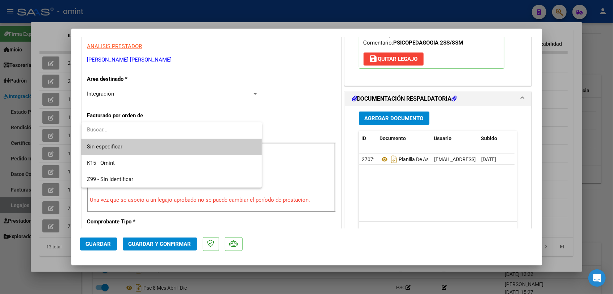
click at [130, 142] on span "Sin especificar" at bounding box center [171, 147] width 169 height 16
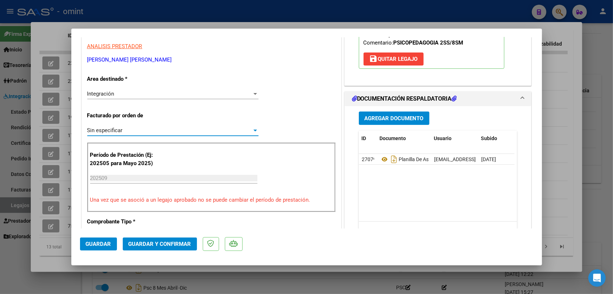
click at [169, 249] on button "Guardar y Confirmar" at bounding box center [160, 244] width 74 height 13
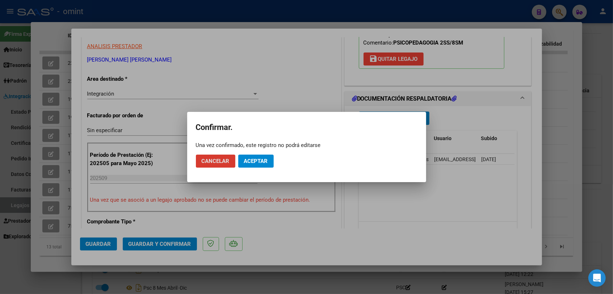
click at [252, 163] on span "Aceptar" at bounding box center [256, 161] width 24 height 7
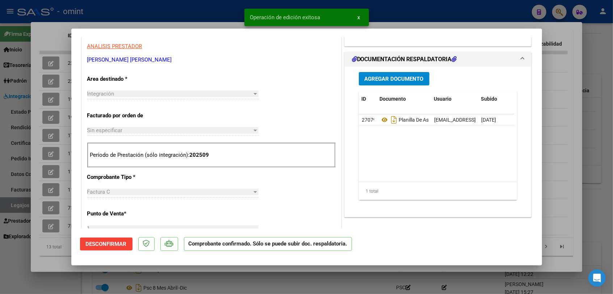
click at [58, 270] on div at bounding box center [306, 147] width 613 height 294
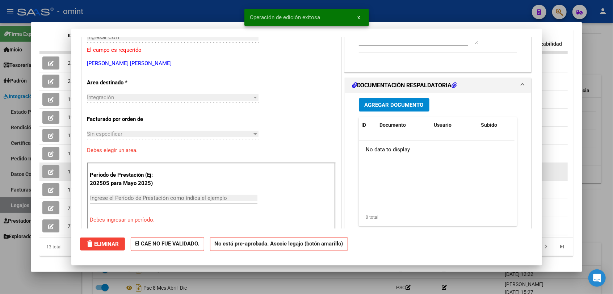
scroll to position [0, 0]
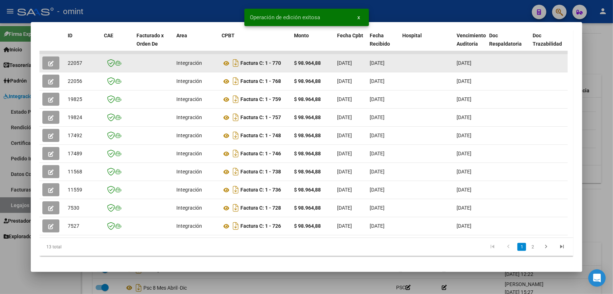
click at [52, 61] on icon "button" at bounding box center [50, 63] width 5 height 5
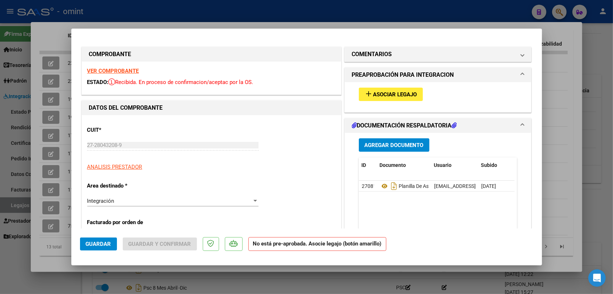
click at [110, 71] on strong "VER COMPROBANTE" at bounding box center [113, 71] width 52 height 7
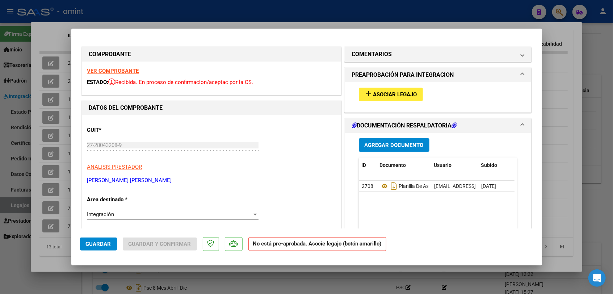
click at [381, 88] on button "add Asociar Legajo" at bounding box center [391, 94] width 64 height 13
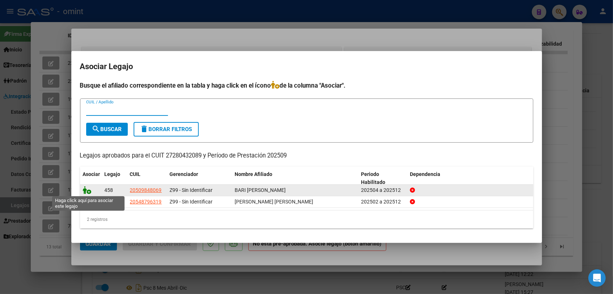
click at [85, 188] on icon at bounding box center [87, 190] width 9 height 8
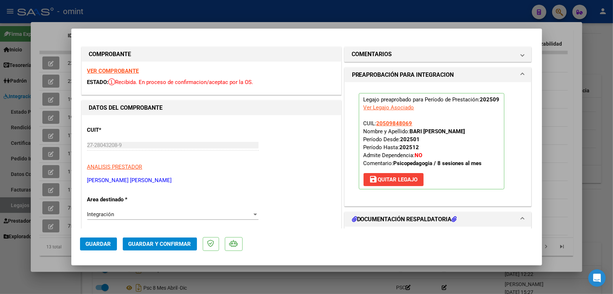
click at [95, 242] on span "Guardar" at bounding box center [98, 244] width 25 height 7
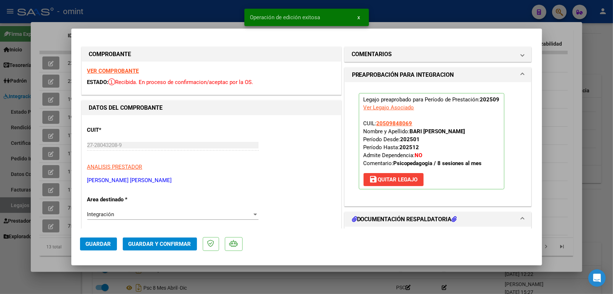
click at [78, 284] on div at bounding box center [306, 147] width 613 height 294
type input "$ 0,00"
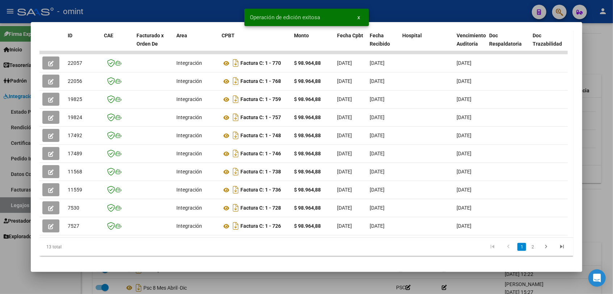
click at [78, 284] on div at bounding box center [306, 147] width 613 height 294
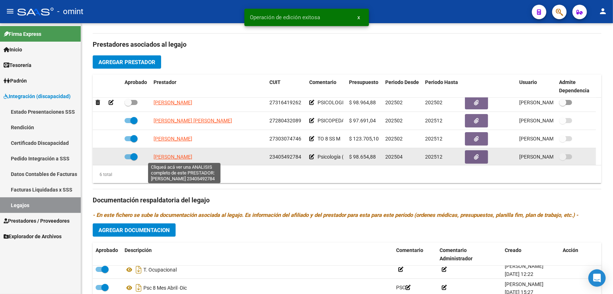
click at [175, 156] on span "[PERSON_NAME]" at bounding box center [173, 157] width 39 height 6
type textarea "23405492784"
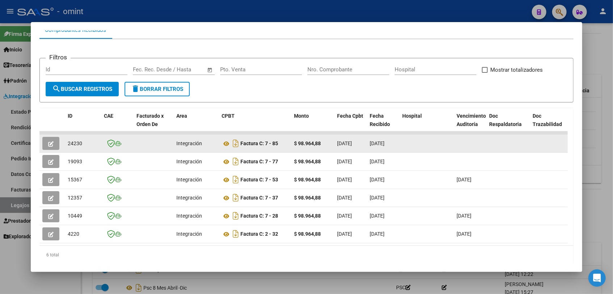
click at [55, 146] on button "button" at bounding box center [50, 143] width 17 height 13
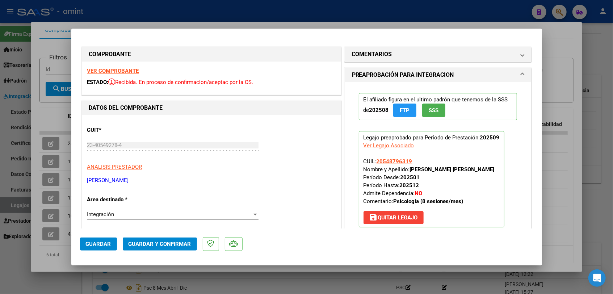
click at [124, 72] on strong "VER COMPROBANTE" at bounding box center [113, 71] width 52 height 7
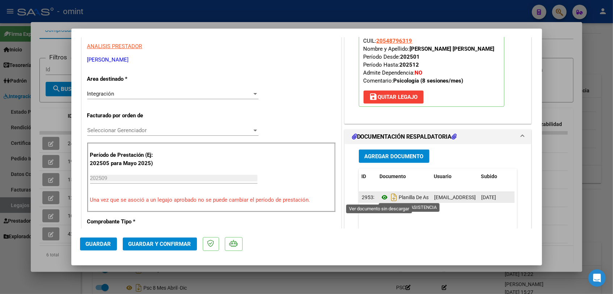
click at [382, 196] on icon at bounding box center [384, 197] width 9 height 9
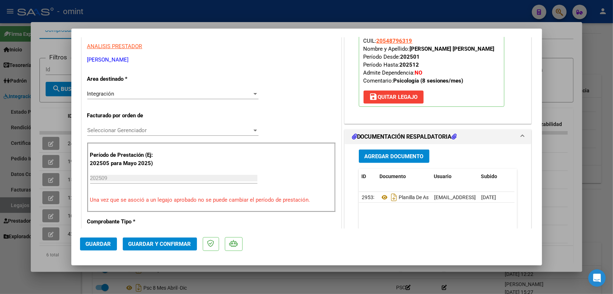
click at [144, 240] on button "Guardar y Confirmar" at bounding box center [160, 244] width 74 height 13
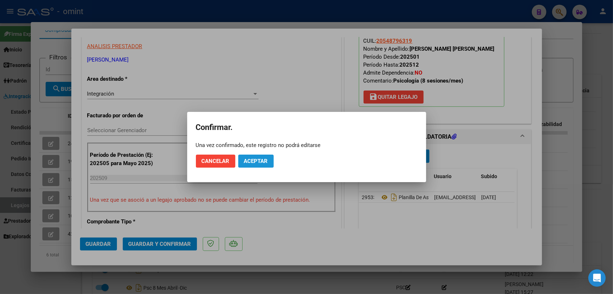
click at [250, 159] on span "Aceptar" at bounding box center [256, 161] width 24 height 7
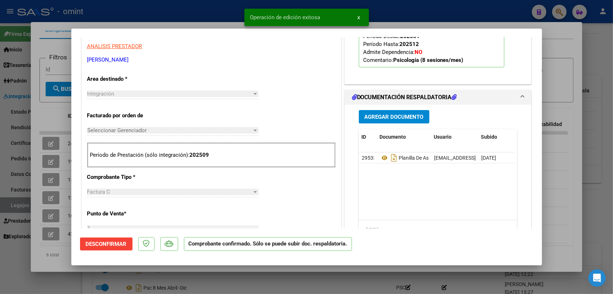
click at [187, 277] on div at bounding box center [306, 147] width 613 height 294
type input "$ 0,00"
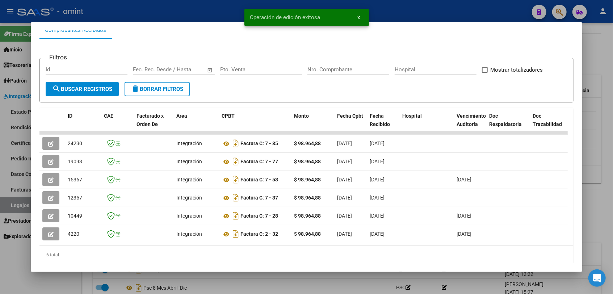
click at [187, 277] on div at bounding box center [306, 147] width 613 height 294
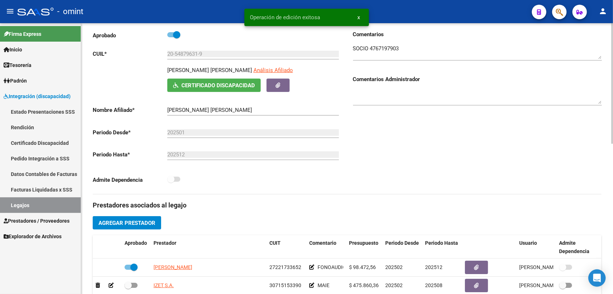
scroll to position [14, 0]
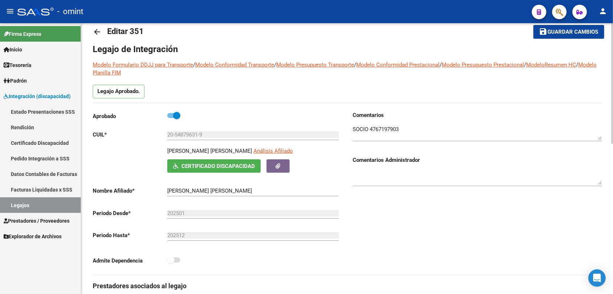
click at [557, 36] on button "save Guardar cambios" at bounding box center [569, 31] width 71 height 13
click at [32, 209] on link "Legajos" at bounding box center [40, 205] width 81 height 16
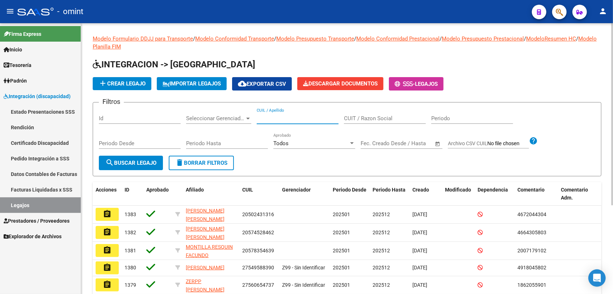
click at [296, 119] on input "CUIL / Apellido" at bounding box center [298, 118] width 82 height 7
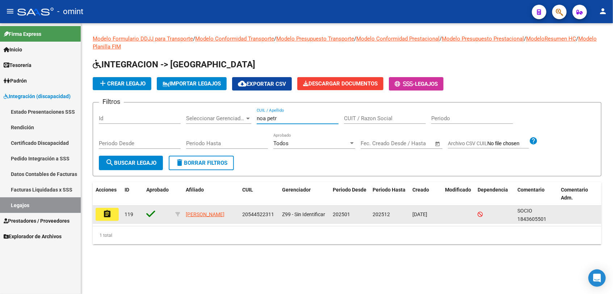
type input "noa petr"
click at [106, 216] on mat-icon "assignment" at bounding box center [107, 214] width 9 height 9
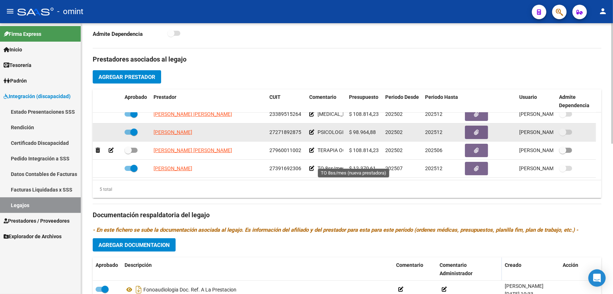
scroll to position [281, 0]
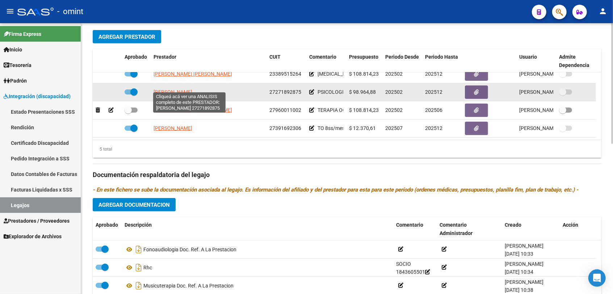
click at [172, 89] on span "[PERSON_NAME]" at bounding box center [173, 92] width 39 height 6
type textarea "27271892875"
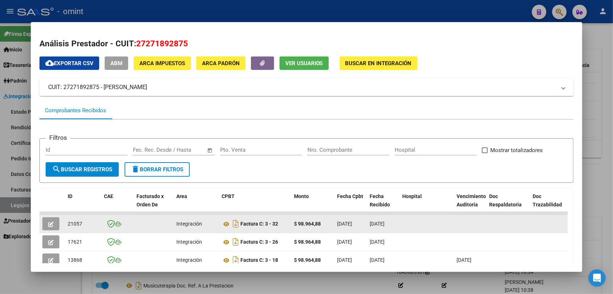
click at [53, 222] on icon "button" at bounding box center [50, 224] width 5 height 5
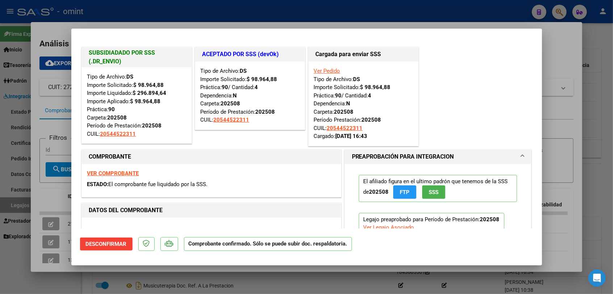
click at [202, 277] on div at bounding box center [306, 147] width 613 height 294
type input "$ 0,00"
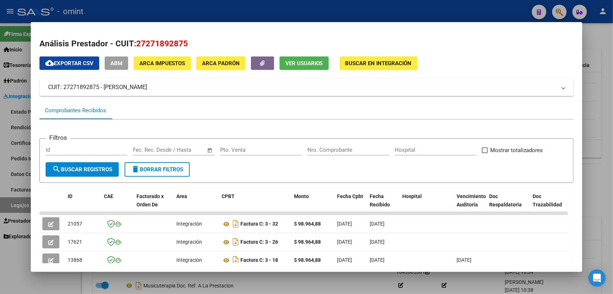
click at [202, 277] on div at bounding box center [306, 147] width 613 height 294
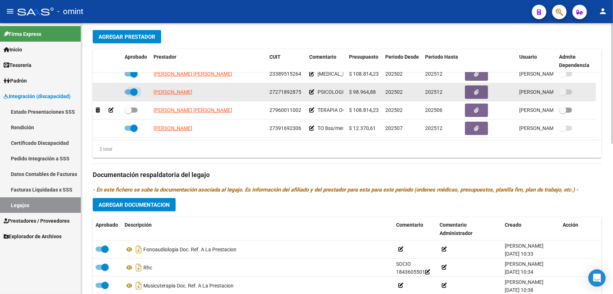
click at [131, 88] on span at bounding box center [133, 91] width 7 height 7
click at [128, 95] on input "checkbox" at bounding box center [128, 95] width 0 height 0
checkbox input "false"
click at [110, 89] on icon at bounding box center [111, 91] width 5 height 5
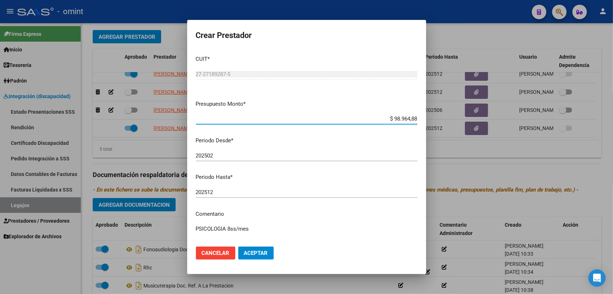
click at [226, 192] on input "202512" at bounding box center [307, 192] width 222 height 7
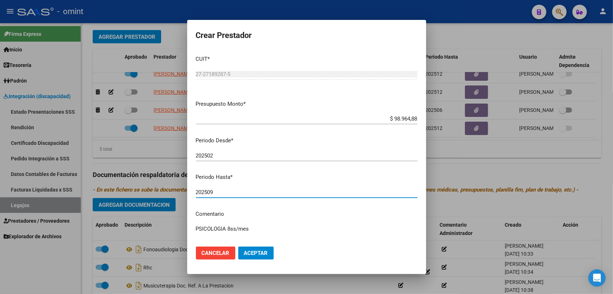
type input "202509"
click at [255, 255] on span "Aceptar" at bounding box center [256, 253] width 24 height 7
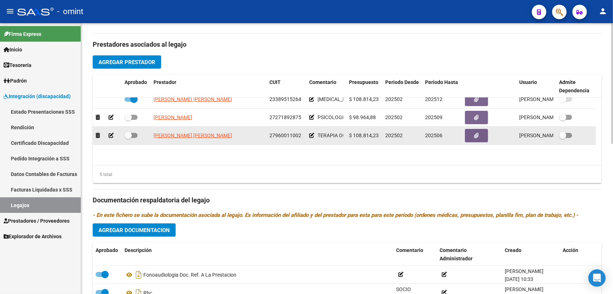
scroll to position [0, 0]
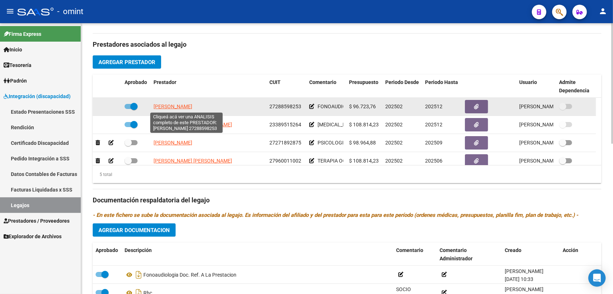
click at [174, 106] on span "[PERSON_NAME]" at bounding box center [173, 107] width 39 height 6
type textarea "27288598253"
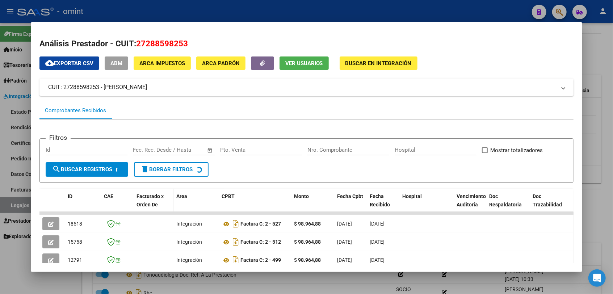
scroll to position [80, 0]
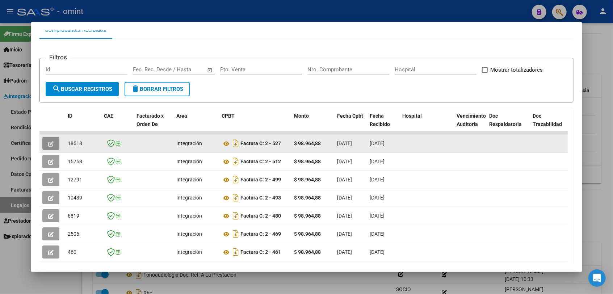
click at [59, 146] on button "button" at bounding box center [50, 143] width 17 height 13
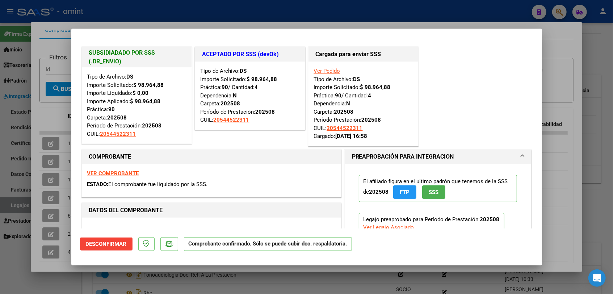
click at [168, 279] on div at bounding box center [306, 147] width 613 height 294
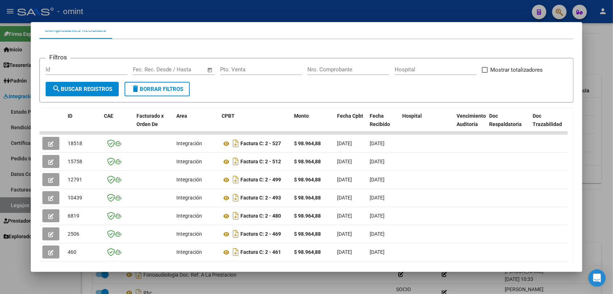
click at [168, 279] on div at bounding box center [306, 147] width 613 height 294
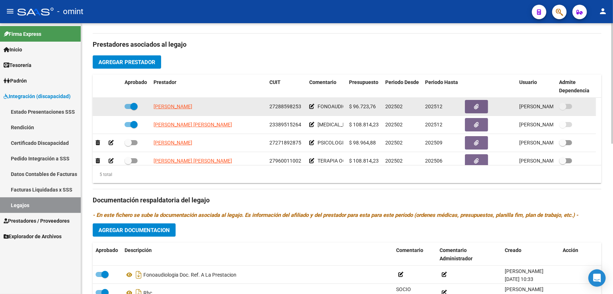
click at [131, 105] on span at bounding box center [133, 106] width 7 height 7
click at [128, 109] on input "checkbox" at bounding box center [128, 109] width 0 height 0
checkbox input "false"
click at [112, 106] on icon at bounding box center [111, 106] width 5 height 5
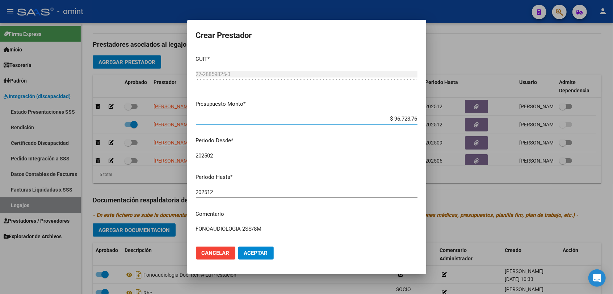
click at [228, 191] on input "202512" at bounding box center [307, 192] width 222 height 7
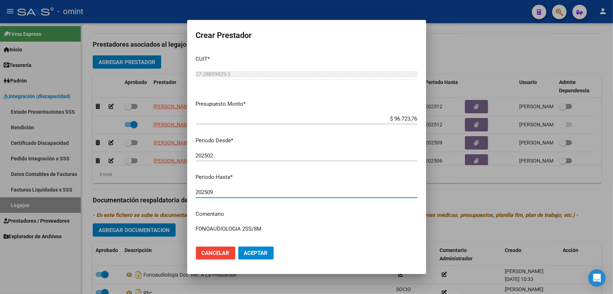
type input "202509"
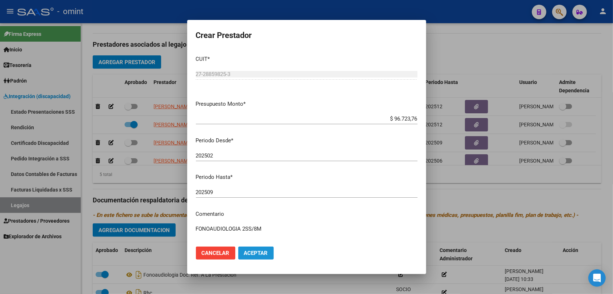
click at [258, 258] on button "Aceptar" at bounding box center [256, 253] width 36 height 13
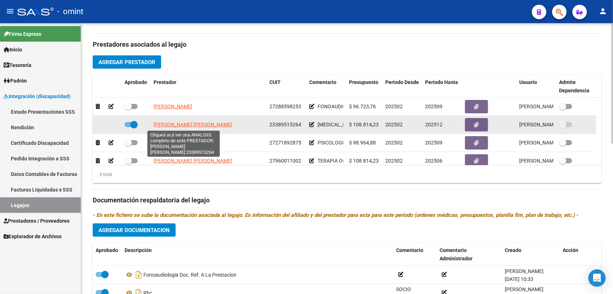
click at [188, 124] on span "[PERSON_NAME] [PERSON_NAME]" at bounding box center [193, 125] width 79 height 6
type textarea "23389515264"
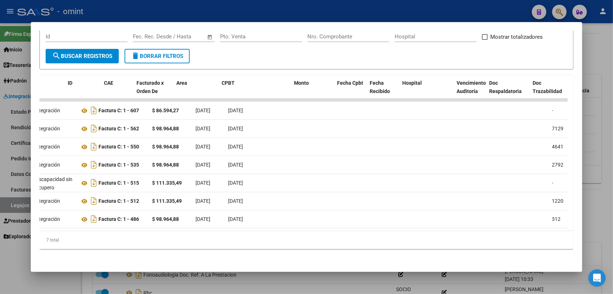
scroll to position [0, 0]
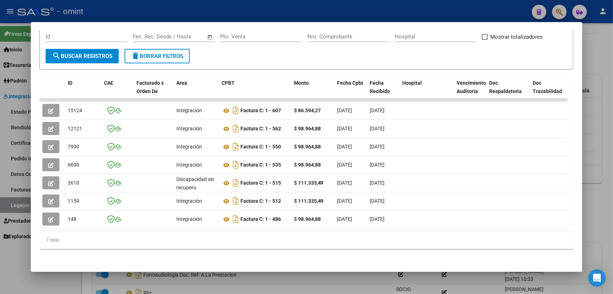
click at [155, 288] on div at bounding box center [306, 147] width 613 height 294
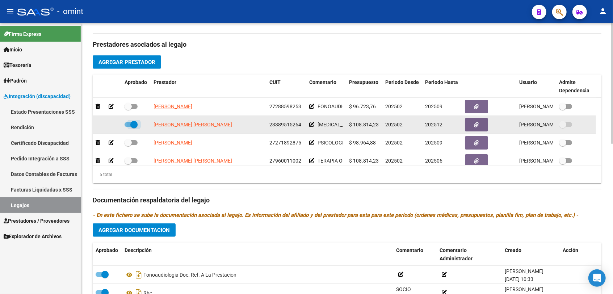
click at [133, 126] on span at bounding box center [133, 124] width 7 height 7
click at [128, 127] on input "checkbox" at bounding box center [128, 127] width 0 height 0
checkbox input "false"
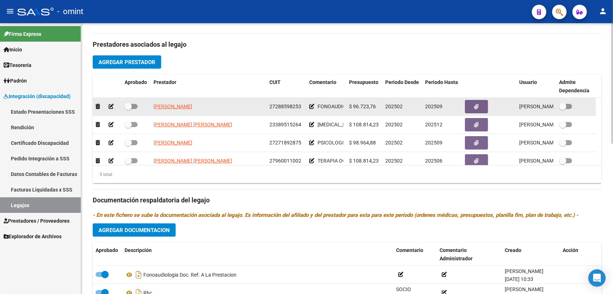
click at [128, 106] on span at bounding box center [128, 106] width 7 height 7
click at [128, 109] on input "checkbox" at bounding box center [128, 109] width 0 height 0
checkbox input "true"
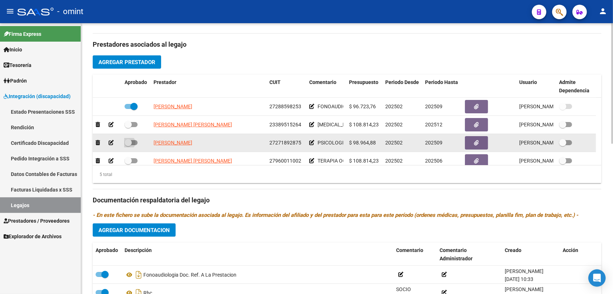
click at [130, 143] on span at bounding box center [128, 142] width 7 height 7
click at [128, 145] on input "checkbox" at bounding box center [128, 145] width 0 height 0
checkbox input "true"
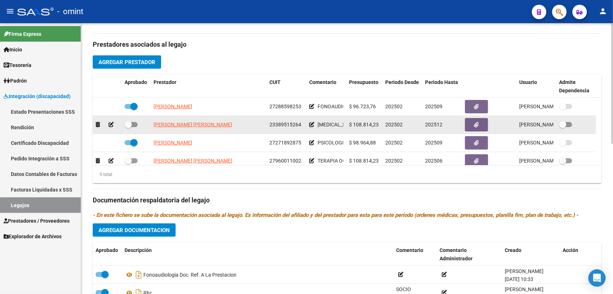
click at [110, 124] on icon at bounding box center [111, 124] width 5 height 5
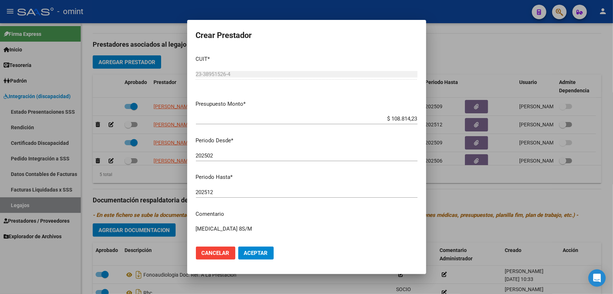
click at [237, 187] on div "202512 Ingresar el periodo" at bounding box center [307, 192] width 222 height 11
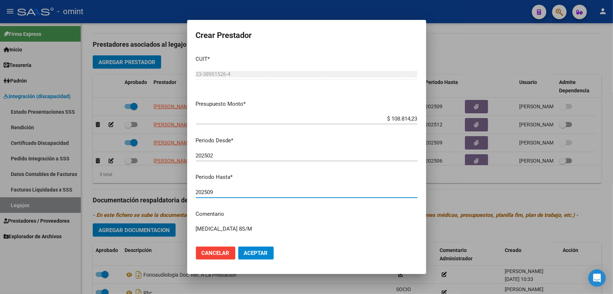
type input "202509"
click at [268, 254] on button "Aceptar" at bounding box center [256, 253] width 36 height 13
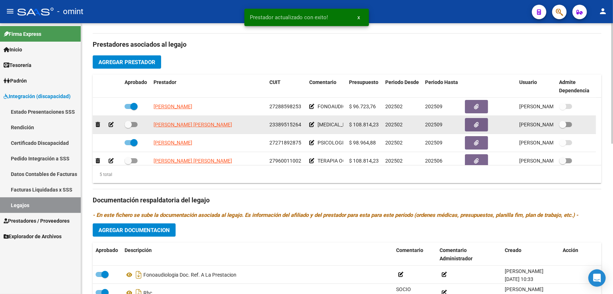
click at [137, 124] on span at bounding box center [131, 124] width 13 height 5
click at [128, 127] on input "checkbox" at bounding box center [128, 127] width 0 height 0
checkbox input "true"
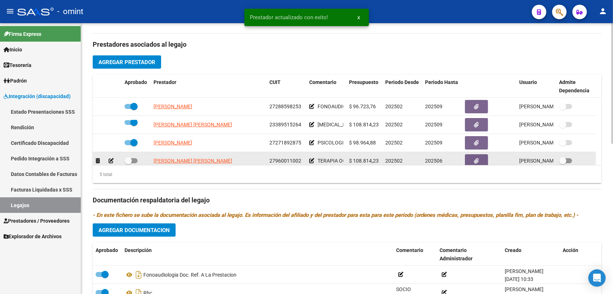
scroll to position [31, 0]
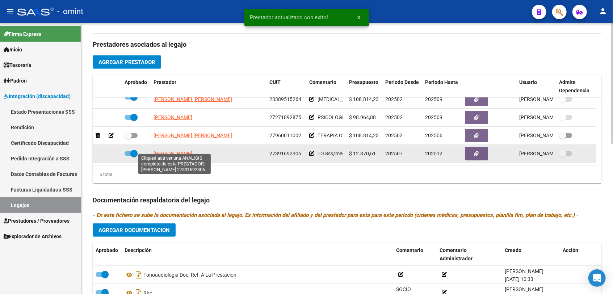
click at [173, 151] on span "[PERSON_NAME]" at bounding box center [173, 154] width 39 height 6
type textarea "27391692306"
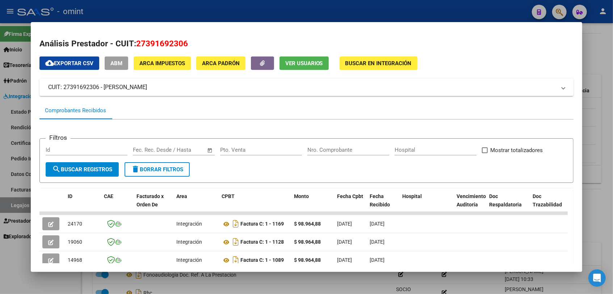
scroll to position [40, 0]
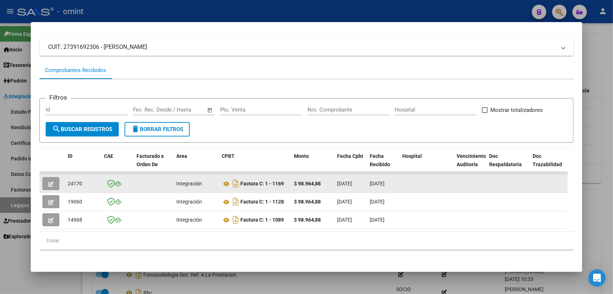
click at [54, 183] on button "button" at bounding box center [50, 183] width 17 height 13
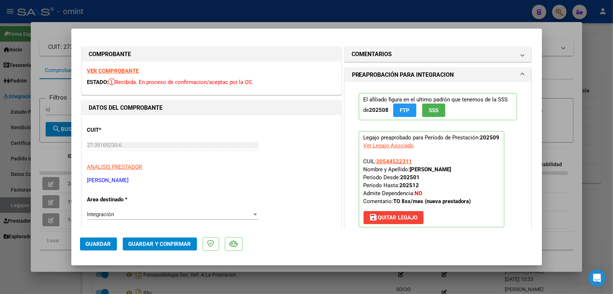
click at [121, 71] on strong "VER COMPROBANTE" at bounding box center [113, 71] width 52 height 7
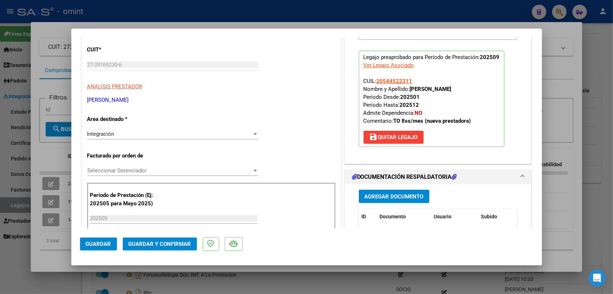
scroll to position [161, 0]
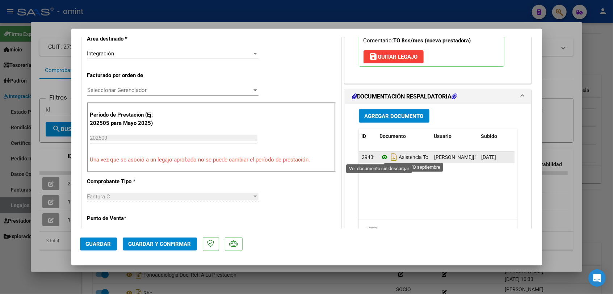
click at [380, 156] on icon at bounding box center [384, 157] width 9 height 9
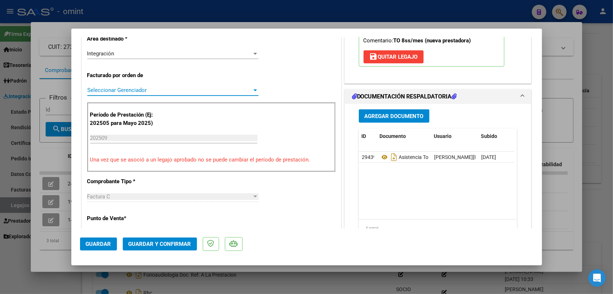
click at [138, 88] on span "Seleccionar Gerenciador" at bounding box center [169, 90] width 165 height 7
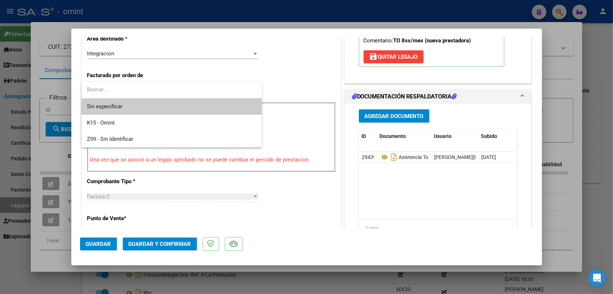
click at [138, 106] on span "Sin especificar" at bounding box center [171, 107] width 169 height 16
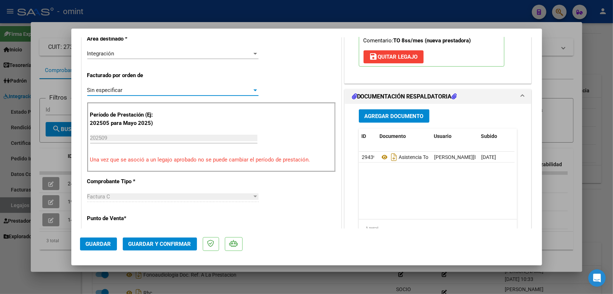
click at [169, 249] on button "Guardar y Confirmar" at bounding box center [160, 244] width 74 height 13
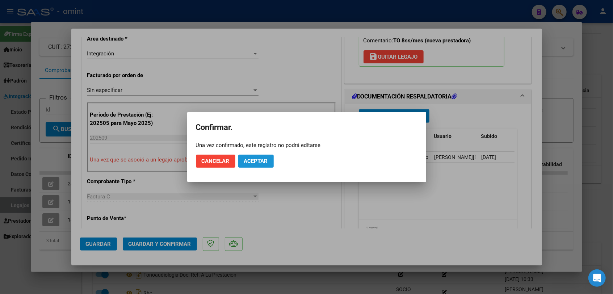
click at [258, 163] on span "Aceptar" at bounding box center [256, 161] width 24 height 7
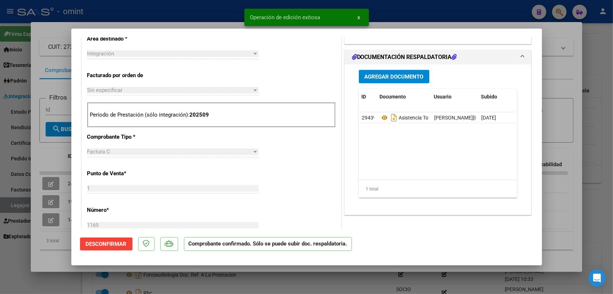
click at [221, 283] on div at bounding box center [306, 147] width 613 height 294
type input "$ 0,00"
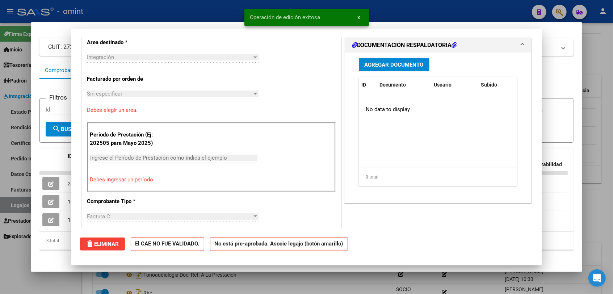
scroll to position [174, 0]
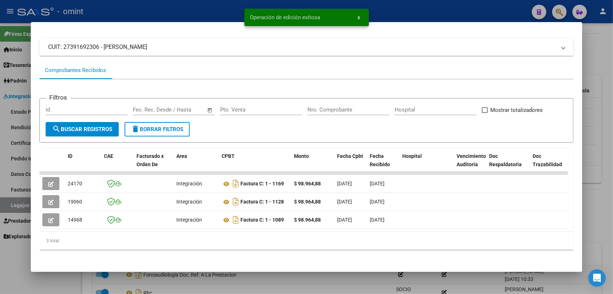
click at [221, 283] on div at bounding box center [306, 147] width 613 height 294
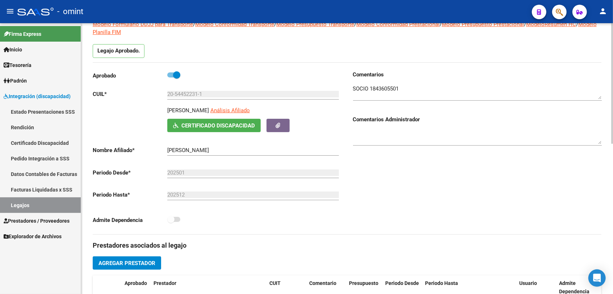
scroll to position [0, 0]
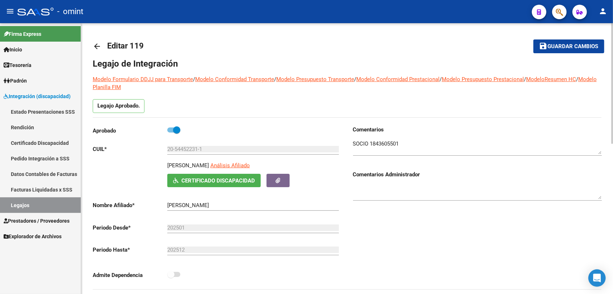
click at [546, 48] on mat-icon "save" at bounding box center [543, 46] width 9 height 9
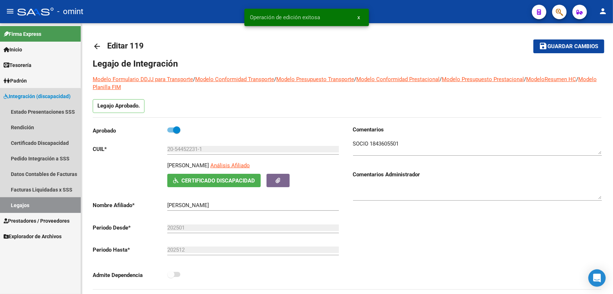
click at [35, 201] on link "Legajos" at bounding box center [40, 205] width 81 height 16
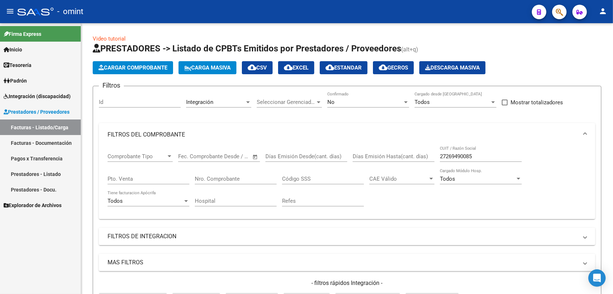
scroll to position [121, 0]
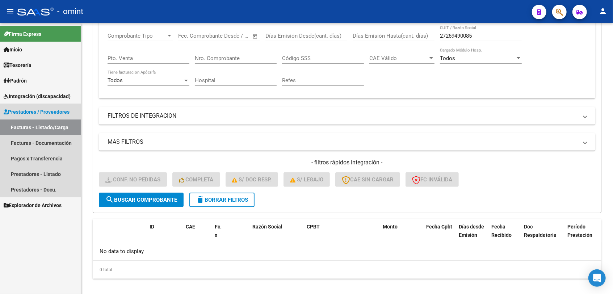
click at [43, 109] on span "Prestadores / Proveedores" at bounding box center [37, 112] width 66 height 8
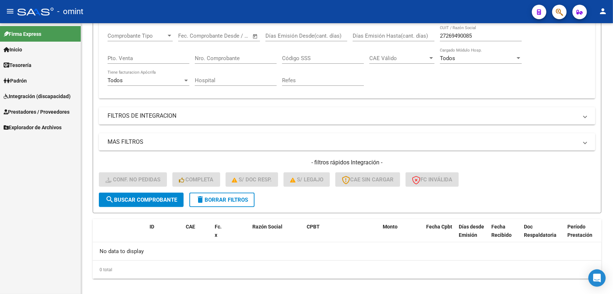
click at [43, 109] on span "Prestadores / Proveedores" at bounding box center [37, 112] width 66 height 8
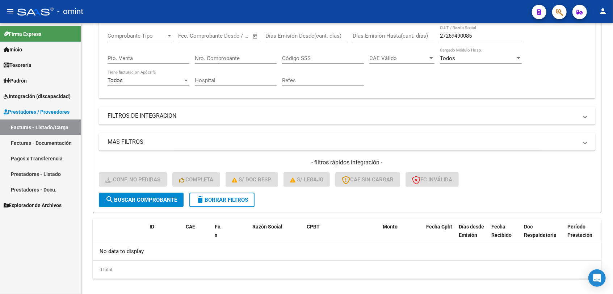
click at [43, 127] on link "Facturas - Listado/Carga" at bounding box center [40, 128] width 81 height 16
click at [223, 204] on button "delete Borrar Filtros" at bounding box center [221, 200] width 65 height 14
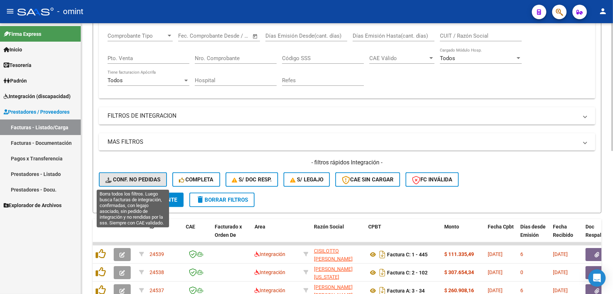
click at [121, 176] on button "Conf. no pedidas" at bounding box center [133, 179] width 68 height 14
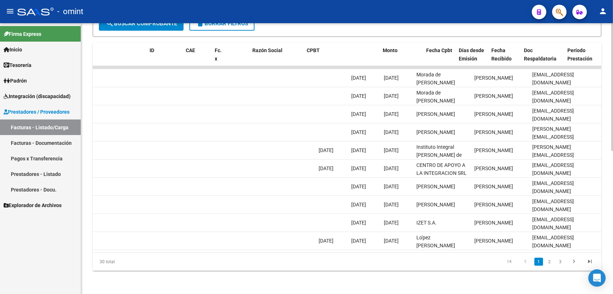
scroll to position [0, 0]
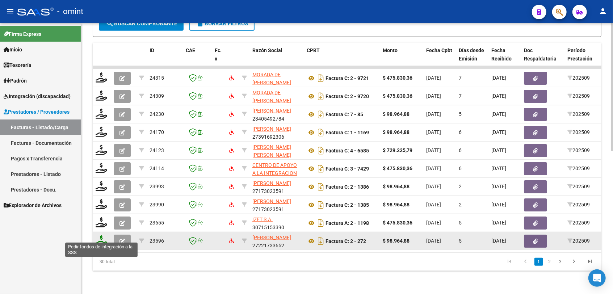
click at [100, 235] on icon at bounding box center [102, 240] width 12 height 10
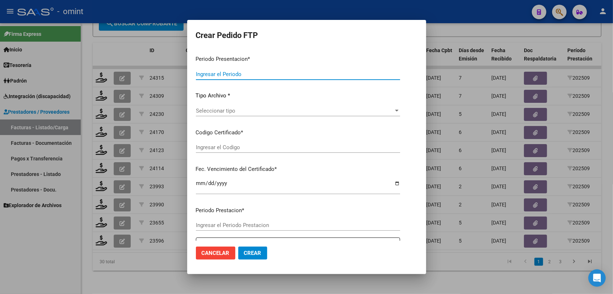
type input "202509"
type input "$ 98.964,88"
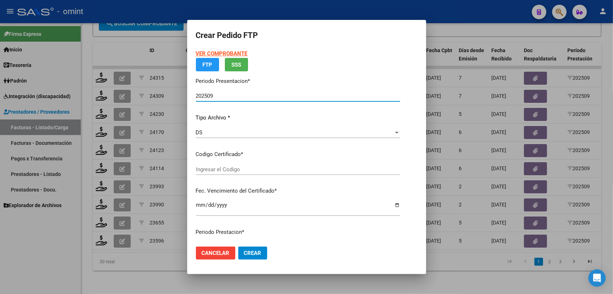
type input "1793833909"
type input "2027-09-05"
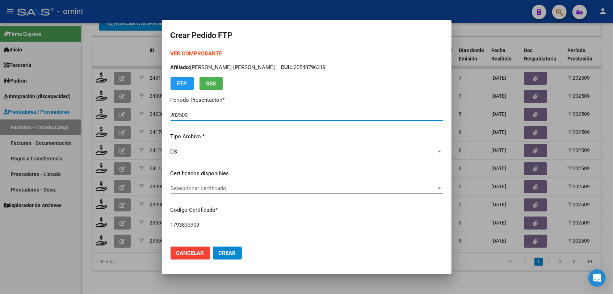
click at [203, 188] on span "Seleccionar certificado" at bounding box center [304, 188] width 266 height 7
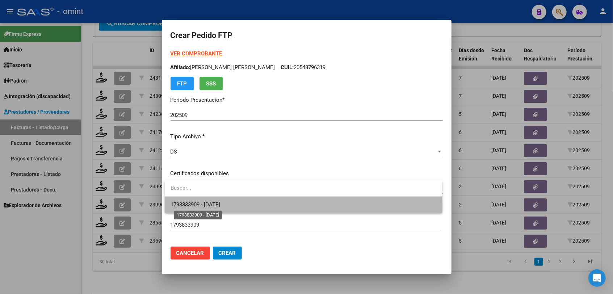
click at [207, 207] on span "1793833909 - 2027-09-05" at bounding box center [196, 204] width 50 height 7
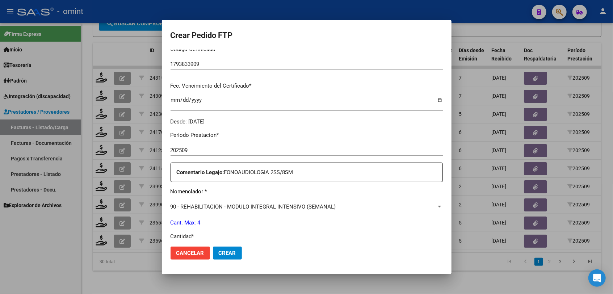
scroll to position [201, 0]
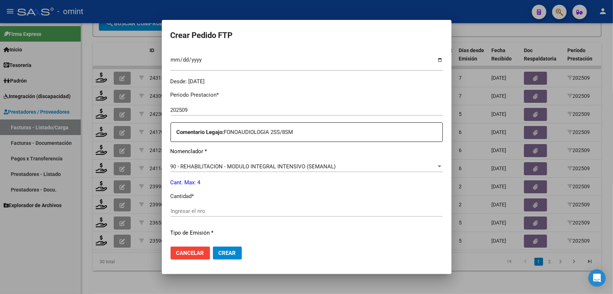
click at [229, 211] on input "Ingresar el nro" at bounding box center [307, 211] width 272 height 7
type input "4"
click at [234, 255] on span "Crear" at bounding box center [227, 253] width 17 height 7
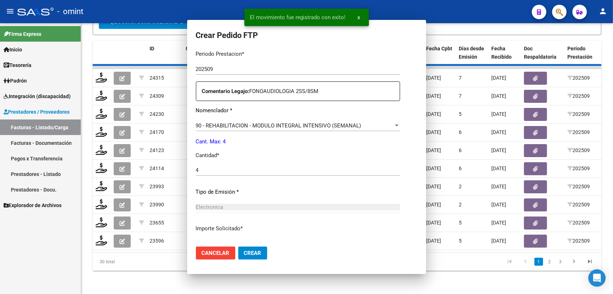
scroll to position [160, 0]
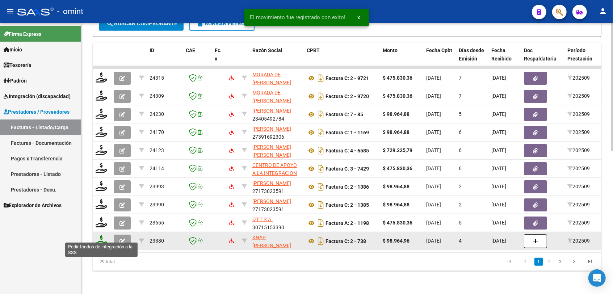
click at [100, 238] on icon at bounding box center [102, 240] width 12 height 10
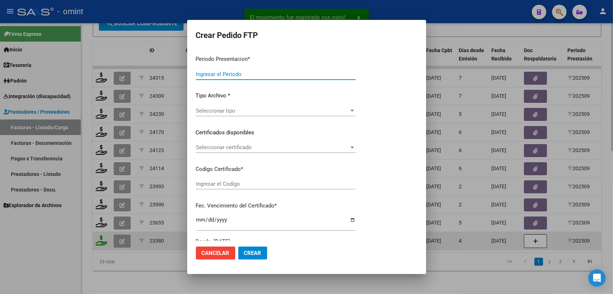
type input "202509"
type input "$ 98.964,96"
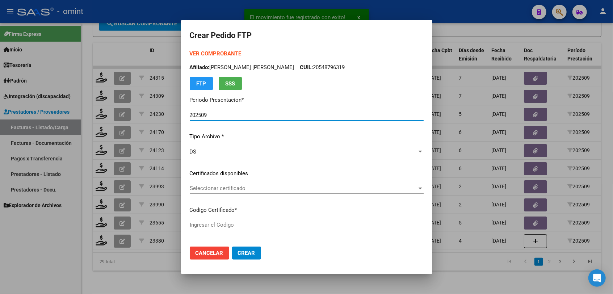
type input "7559361967"
type input "2028-08-30"
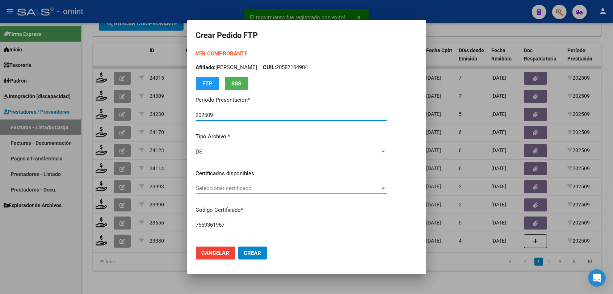
click at [246, 284] on div at bounding box center [306, 147] width 613 height 294
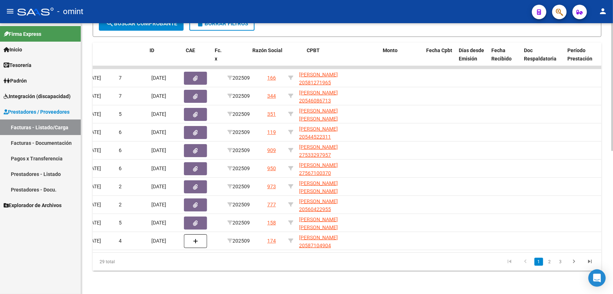
scroll to position [0, 0]
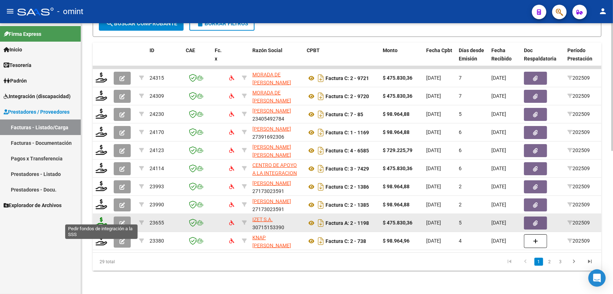
click at [101, 220] on icon at bounding box center [102, 222] width 12 height 10
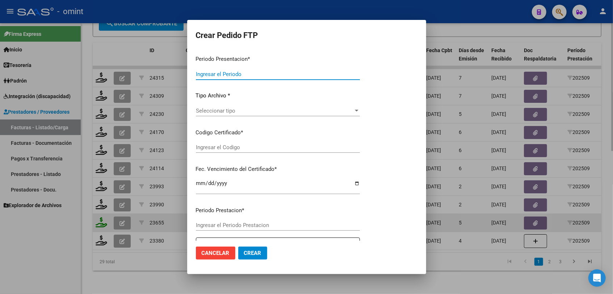
type input "202509"
type input "$ 475.830,36"
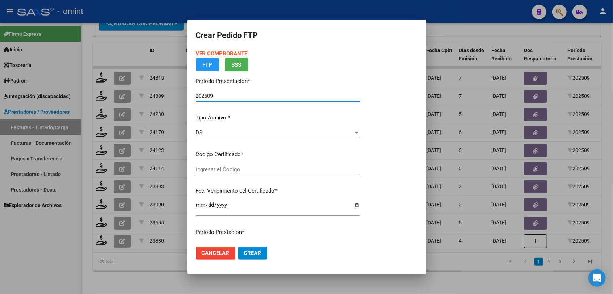
type input "6284145338"
type input "2027-04-26"
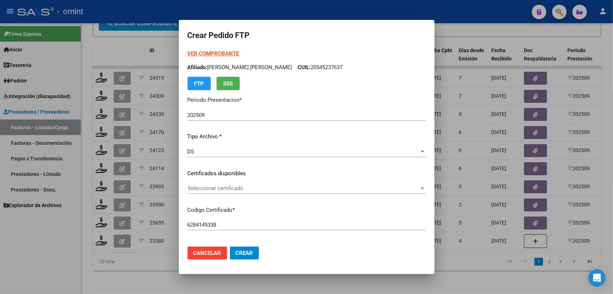
click at [243, 170] on p "Certificados disponibles" at bounding box center [307, 174] width 238 height 8
click at [234, 185] on span "Seleccionar certificado" at bounding box center [304, 188] width 232 height 7
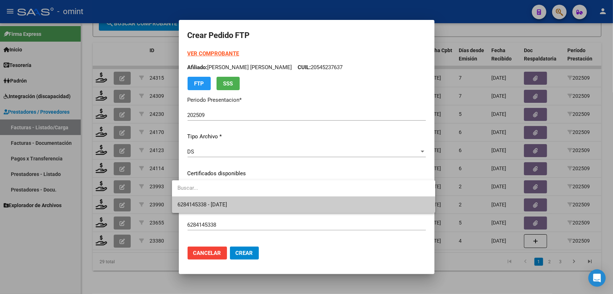
click at [227, 202] on span "6284145338 - 2027-04-26" at bounding box center [203, 204] width 50 height 7
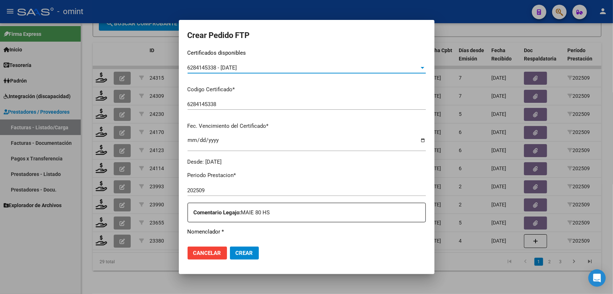
scroll to position [201, 0]
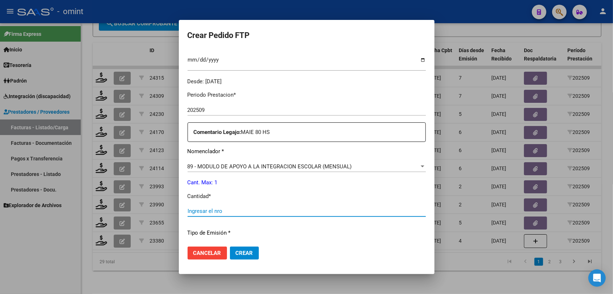
click at [235, 214] on input "Ingresar el nro" at bounding box center [307, 211] width 238 height 7
type input "1"
click at [236, 254] on span "Crear" at bounding box center [244, 253] width 17 height 7
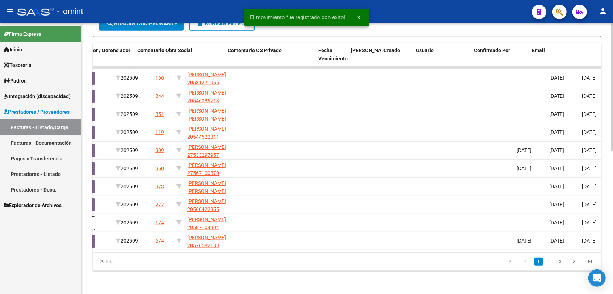
scroll to position [0, 650]
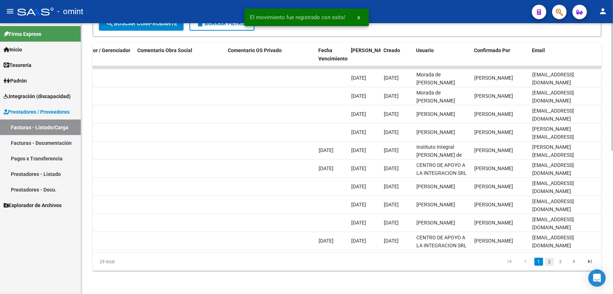
click at [552, 265] on link "2" at bounding box center [550, 262] width 9 height 8
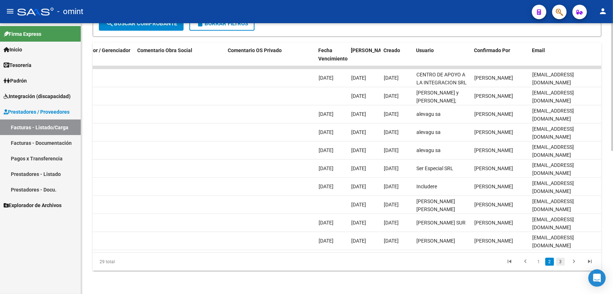
click at [559, 263] on link "3" at bounding box center [560, 262] width 9 height 8
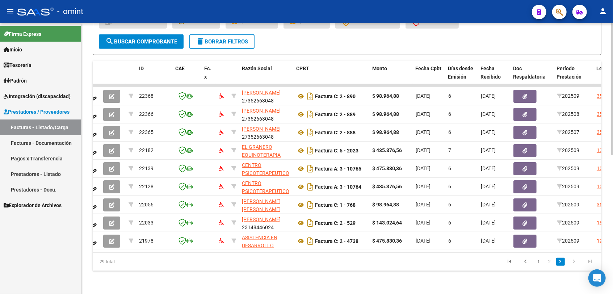
scroll to position [0, 0]
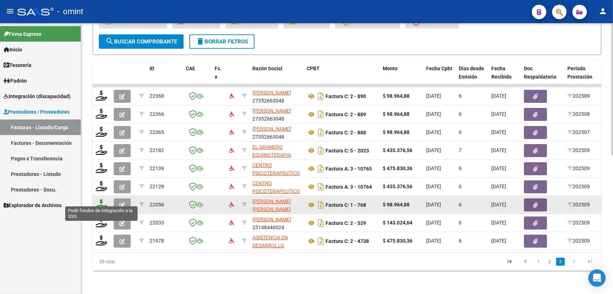
click at [101, 199] on icon at bounding box center [102, 204] width 12 height 10
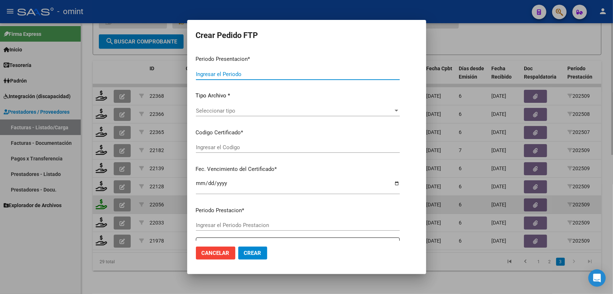
type input "202509"
type input "$ 98.964,88"
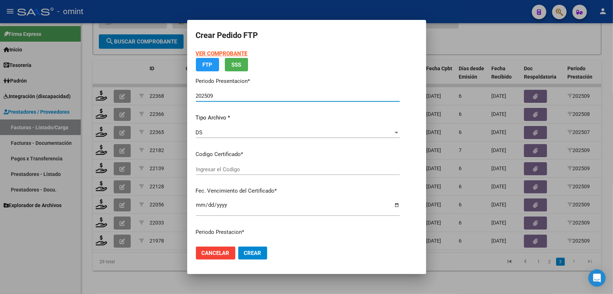
type input "1793833909"
type input "2027-09-05"
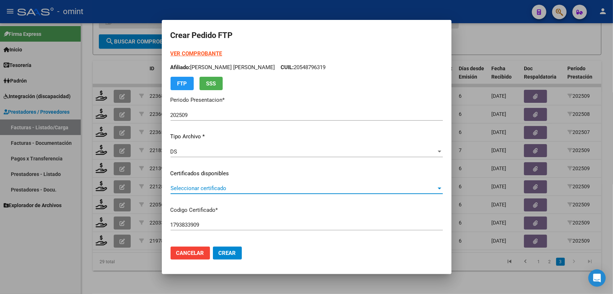
click at [237, 189] on span "Seleccionar certificado" at bounding box center [304, 188] width 266 height 7
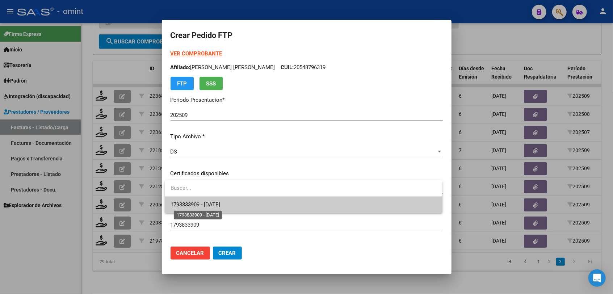
click at [220, 204] on span "1793833909 - 2027-09-05" at bounding box center [196, 204] width 50 height 7
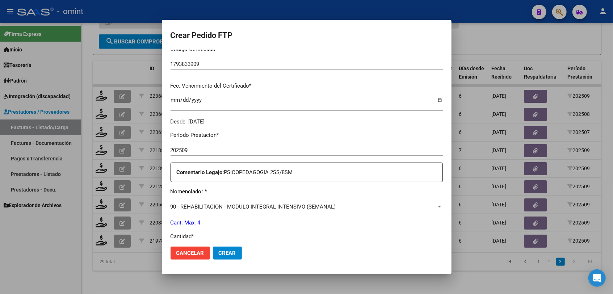
scroll to position [201, 0]
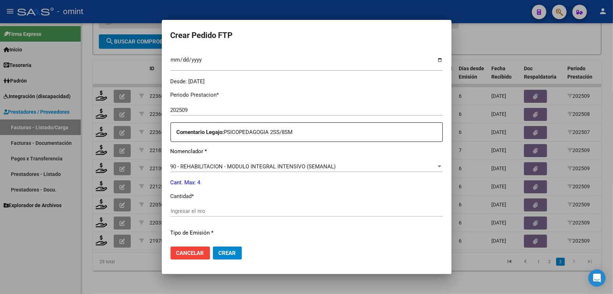
click at [230, 211] on input "Ingresar el nro" at bounding box center [307, 211] width 272 height 7
type input "4"
click at [239, 252] on button "Crear" at bounding box center [227, 253] width 29 height 13
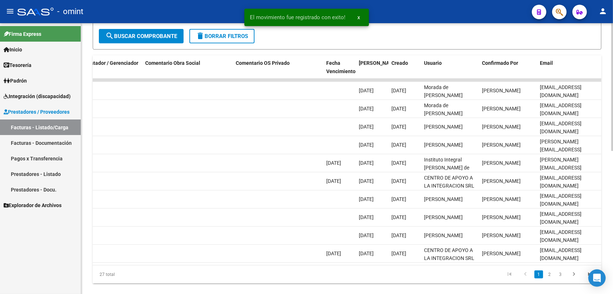
scroll to position [0, 645]
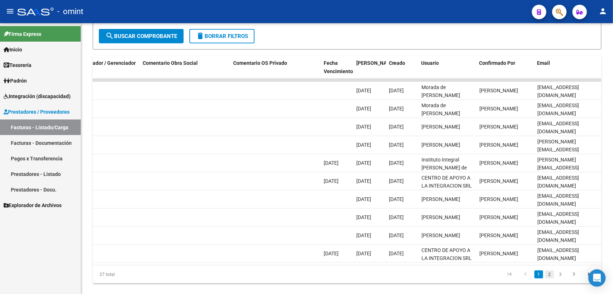
click at [552, 279] on link "2" at bounding box center [550, 275] width 9 height 8
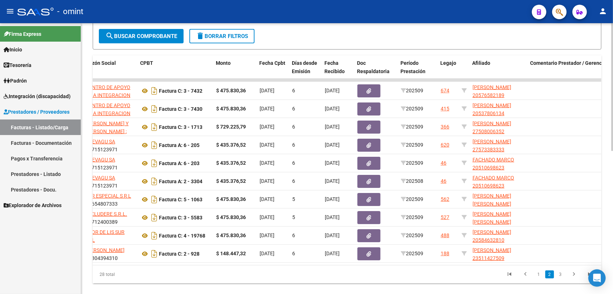
scroll to position [0, 0]
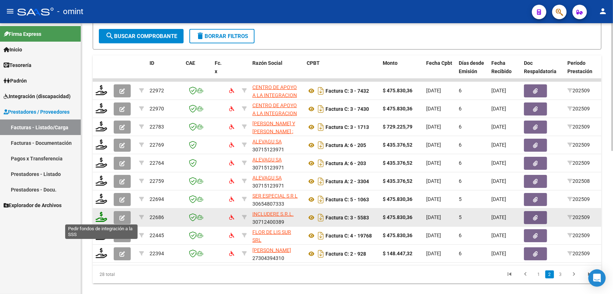
click at [97, 216] on icon at bounding box center [102, 217] width 12 height 10
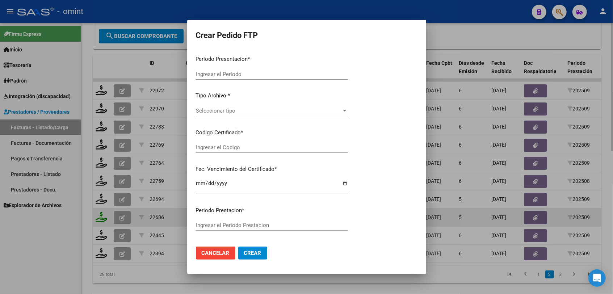
type input "202509"
type input "$ 475.830,36"
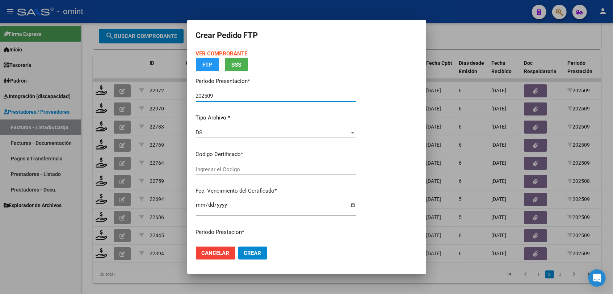
type input "4244699632"
type input "2026-05-31"
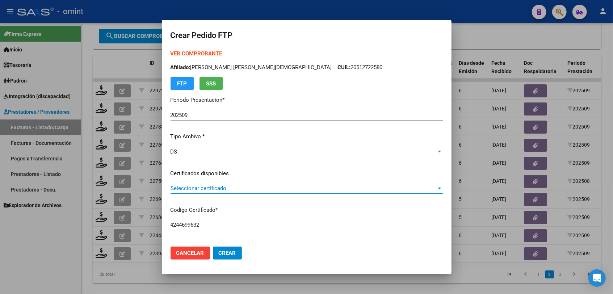
click at [193, 190] on span "Seleccionar certificado" at bounding box center [304, 188] width 266 height 7
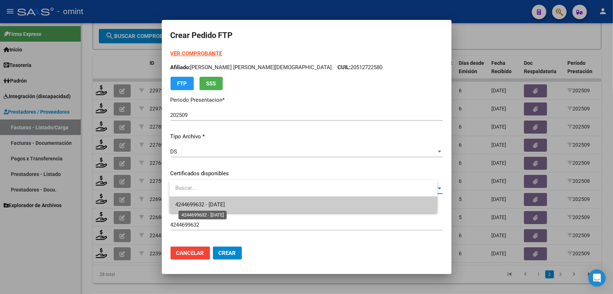
click at [194, 202] on span "4244699632 - 2026-05-31" at bounding box center [200, 204] width 50 height 7
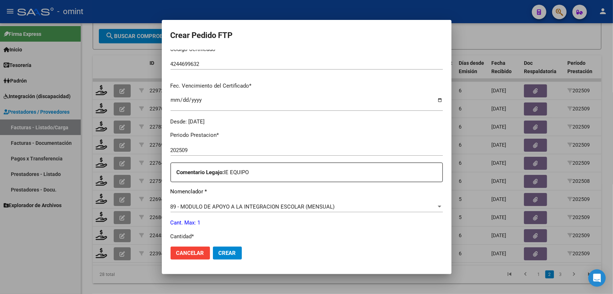
scroll to position [201, 0]
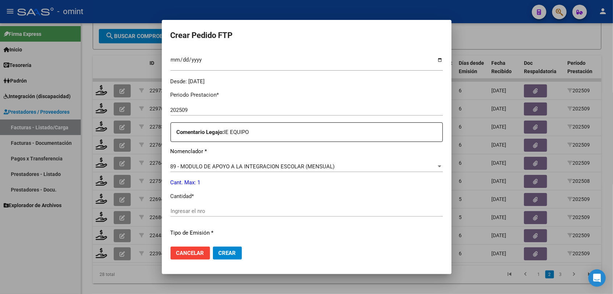
click at [255, 214] on div "Ingresar el nro" at bounding box center [307, 211] width 272 height 11
type input "1"
click at [236, 250] on span "Crear" at bounding box center [227, 253] width 17 height 7
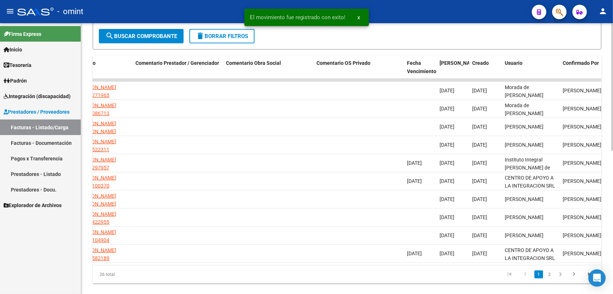
scroll to position [0, 641]
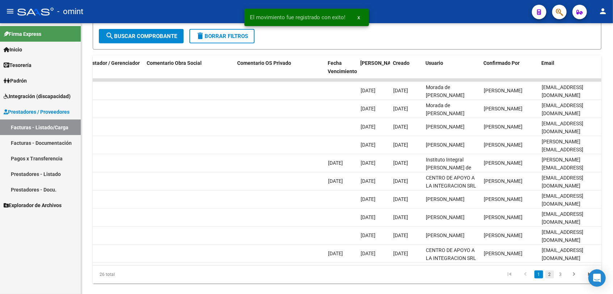
click at [552, 279] on link "2" at bounding box center [550, 275] width 9 height 8
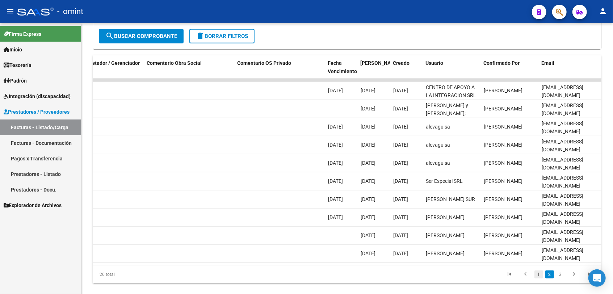
click at [535, 277] on link "1" at bounding box center [539, 275] width 9 height 8
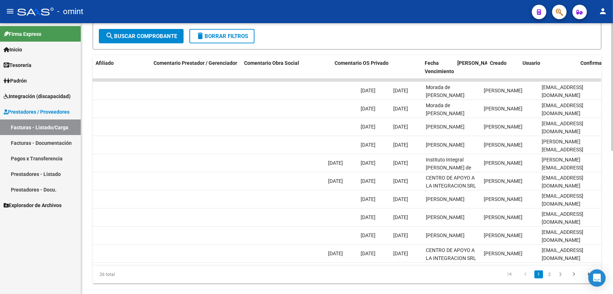
scroll to position [0, 0]
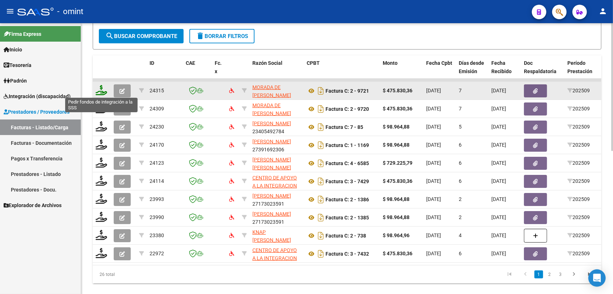
click at [96, 89] on icon at bounding box center [102, 90] width 12 height 10
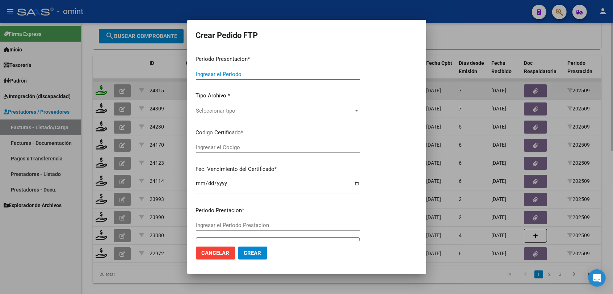
type input "202509"
type input "$ 475.830,36"
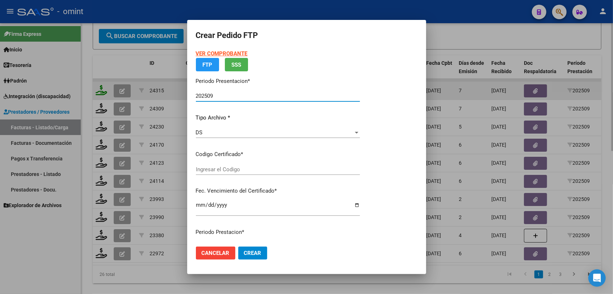
type input "1797412976"
type input "2026-02-28"
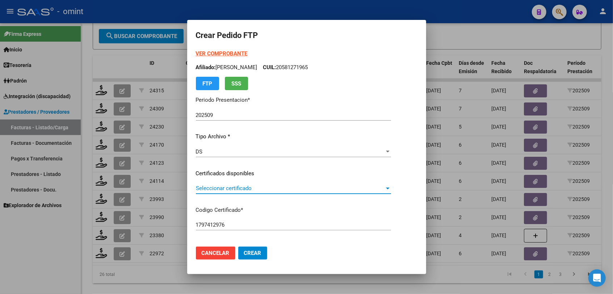
click at [221, 189] on span "Seleccionar certificado" at bounding box center [290, 188] width 189 height 7
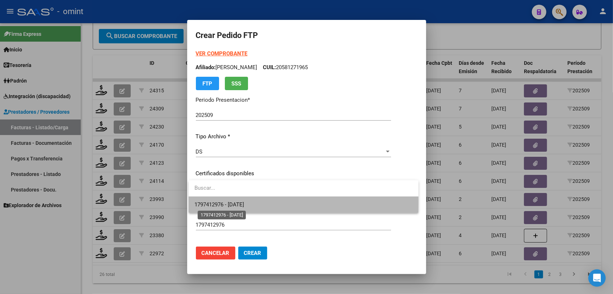
click at [221, 203] on span "1797412976 - 2026-02-28" at bounding box center [220, 204] width 50 height 7
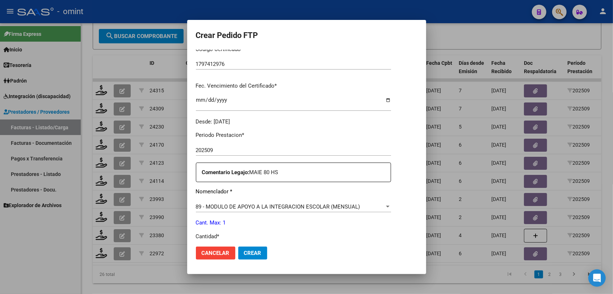
scroll to position [241, 0]
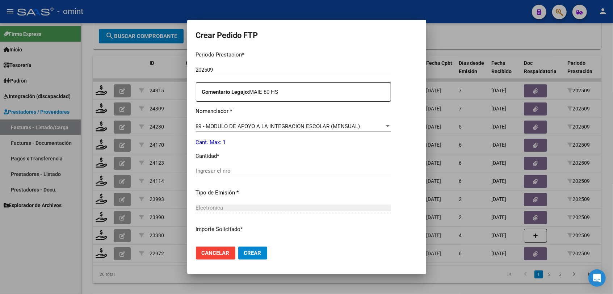
click at [228, 173] on input "Ingresar el nro" at bounding box center [293, 171] width 195 height 7
type input "1"
click at [250, 257] on button "Crear" at bounding box center [252, 253] width 29 height 13
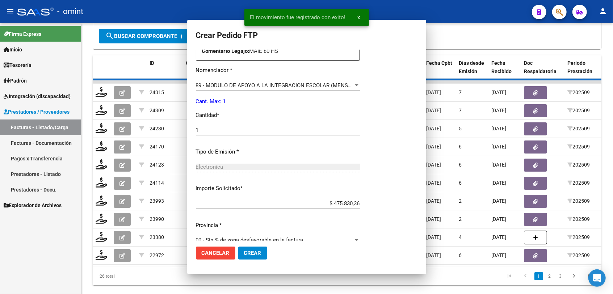
scroll to position [0, 0]
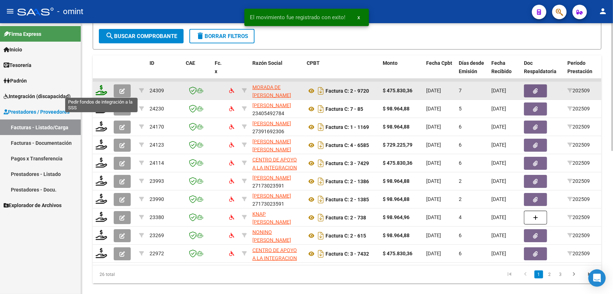
click at [101, 95] on icon at bounding box center [102, 90] width 12 height 10
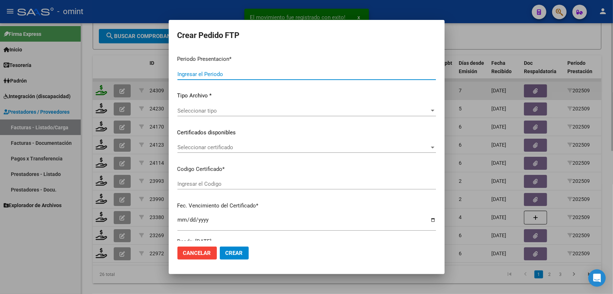
type input "202509"
type input "$ 475.830,36"
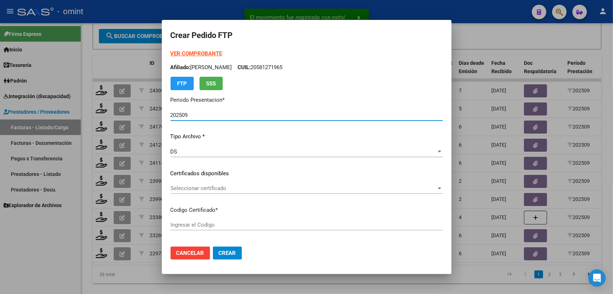
type input "4015212730"
type input "2028-11-10"
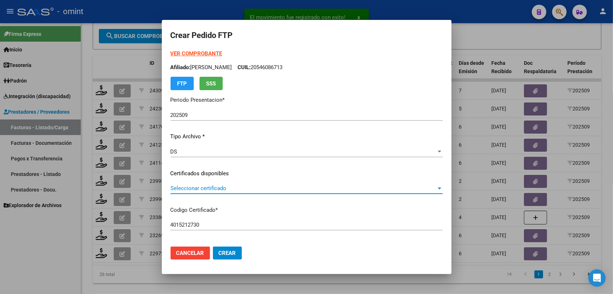
click at [216, 188] on span "Seleccionar certificado" at bounding box center [304, 188] width 266 height 7
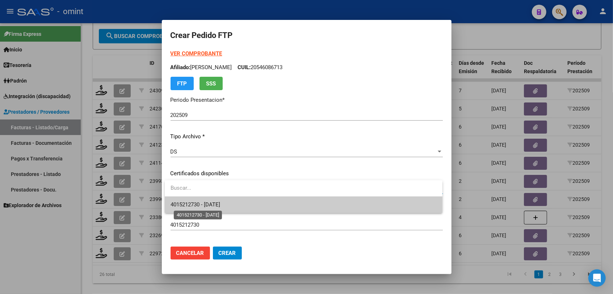
click at [207, 202] on span "4015212730 - 2028-11-10" at bounding box center [196, 204] width 50 height 7
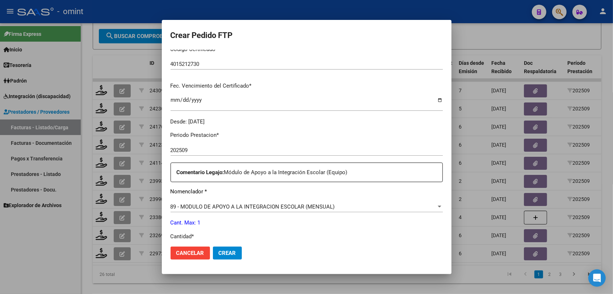
scroll to position [241, 0]
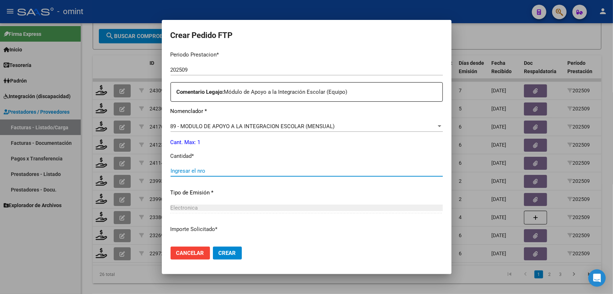
click at [226, 169] on input "Ingresar el nro" at bounding box center [307, 171] width 272 height 7
type input "1"
click at [226, 252] on span "Crear" at bounding box center [227, 253] width 17 height 7
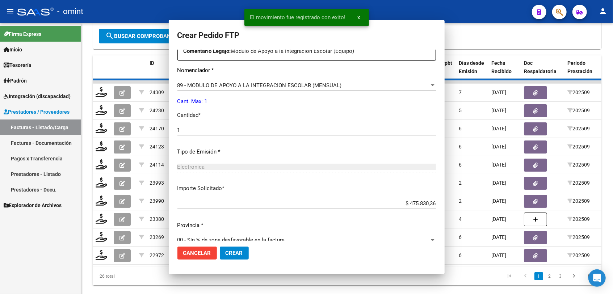
scroll to position [0, 0]
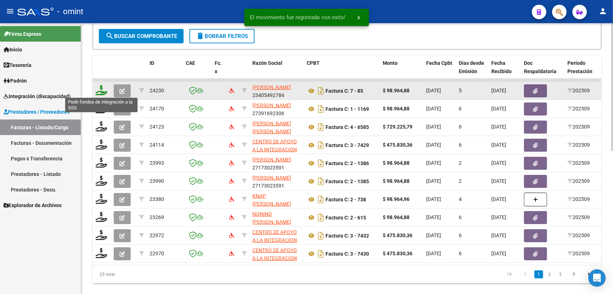
click at [101, 92] on icon at bounding box center [102, 90] width 12 height 10
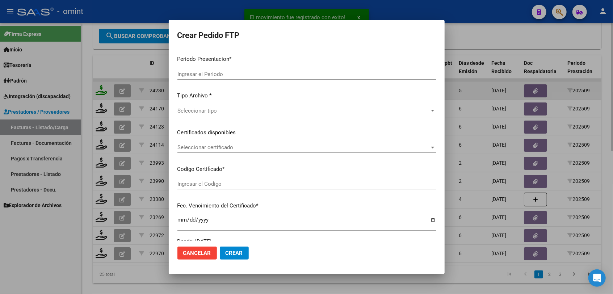
type input "202509"
type input "$ 98.964,88"
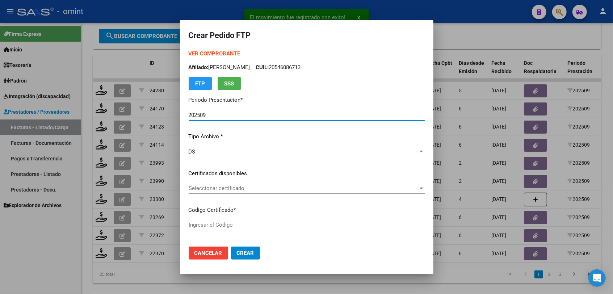
type input "1793833909"
type input "2027-09-05"
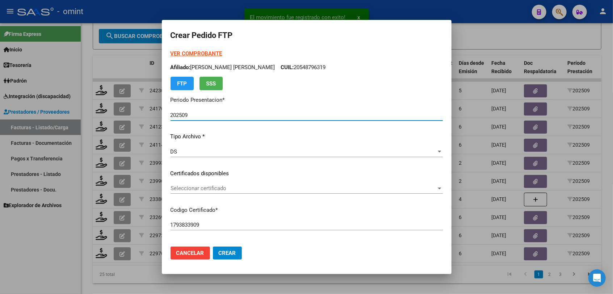
click at [209, 188] on span "Seleccionar certificado" at bounding box center [304, 188] width 266 height 7
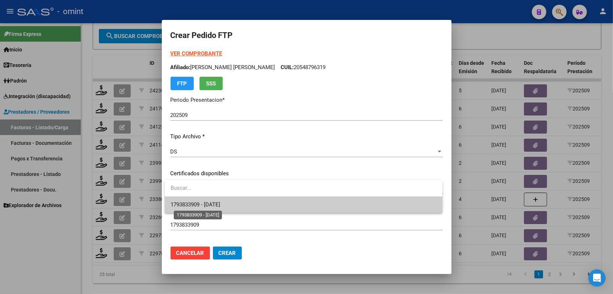
click at [219, 206] on span "1793833909 - 2027-09-05" at bounding box center [196, 204] width 50 height 7
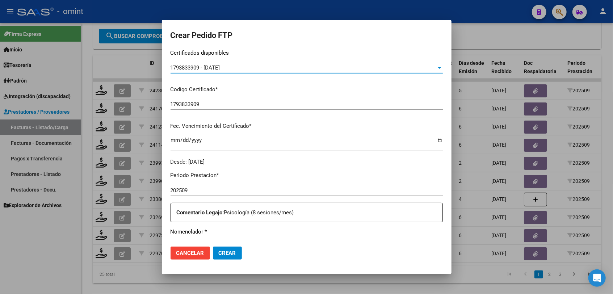
scroll to position [201, 0]
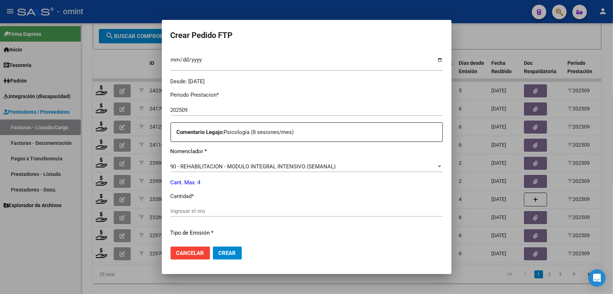
click at [214, 209] on input "Ingresar el nro" at bounding box center [307, 211] width 272 height 7
type input "4"
click at [226, 254] on span "Crear" at bounding box center [227, 253] width 17 height 7
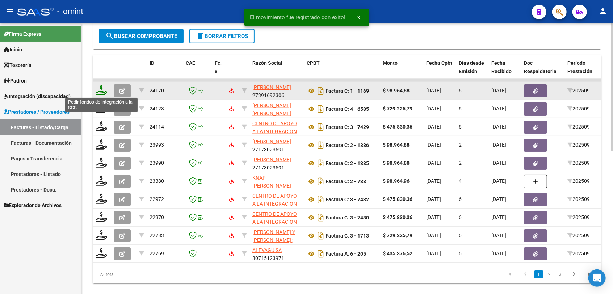
click at [104, 93] on icon at bounding box center [102, 90] width 12 height 10
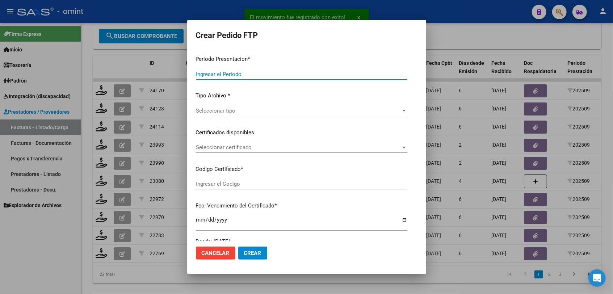
type input "202509"
type input "$ 98.964,88"
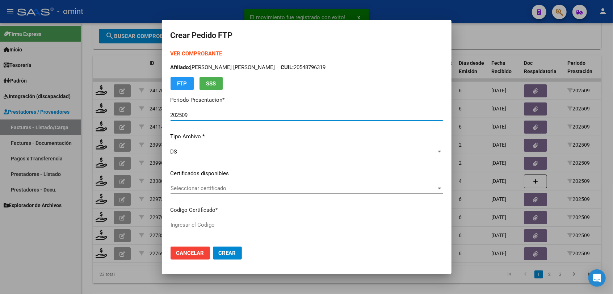
type input "161907341"
type input "2027-05-31"
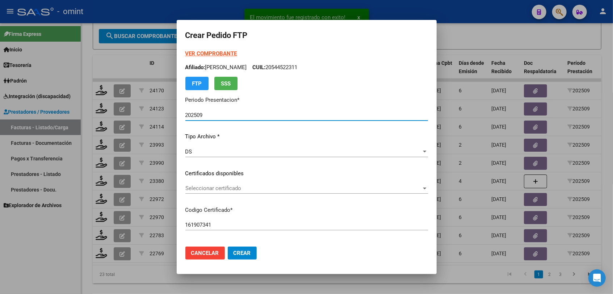
click at [206, 188] on span "Seleccionar certificado" at bounding box center [303, 188] width 236 height 7
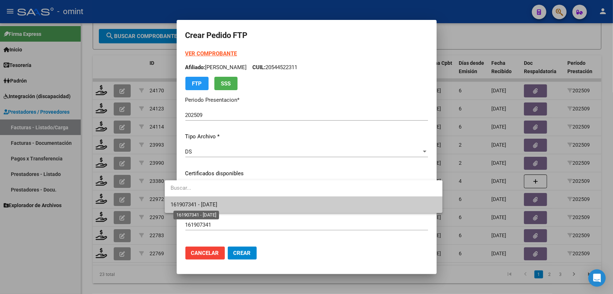
click at [201, 205] on span "161907341 - 2027-05-31" at bounding box center [194, 204] width 47 height 7
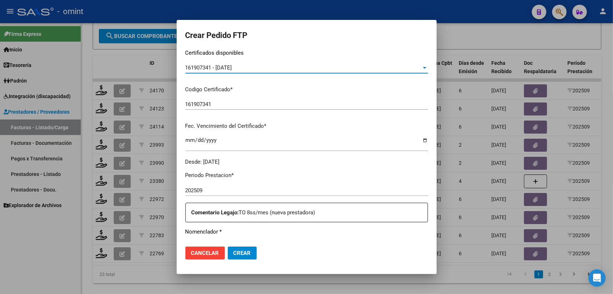
scroll to position [201, 0]
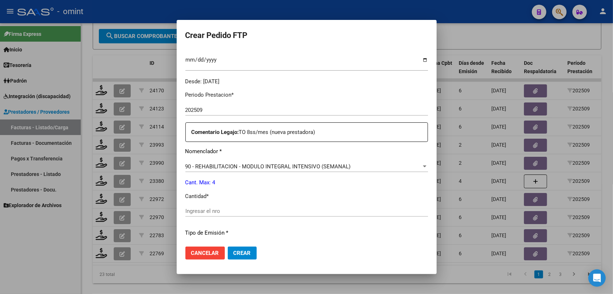
click at [241, 212] on input "Ingresar el nro" at bounding box center [306, 211] width 243 height 7
type input "4"
click at [240, 252] on button "Crear" at bounding box center [242, 253] width 29 height 13
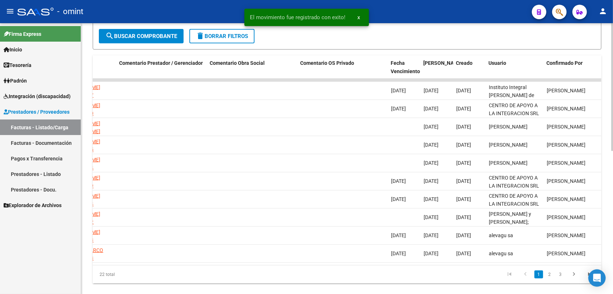
scroll to position [0, 650]
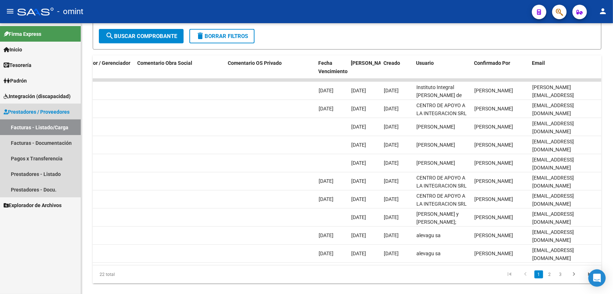
click at [42, 126] on link "Facturas - Listado/Carga" at bounding box center [40, 128] width 81 height 16
